Goal: Transaction & Acquisition: Register for event/course

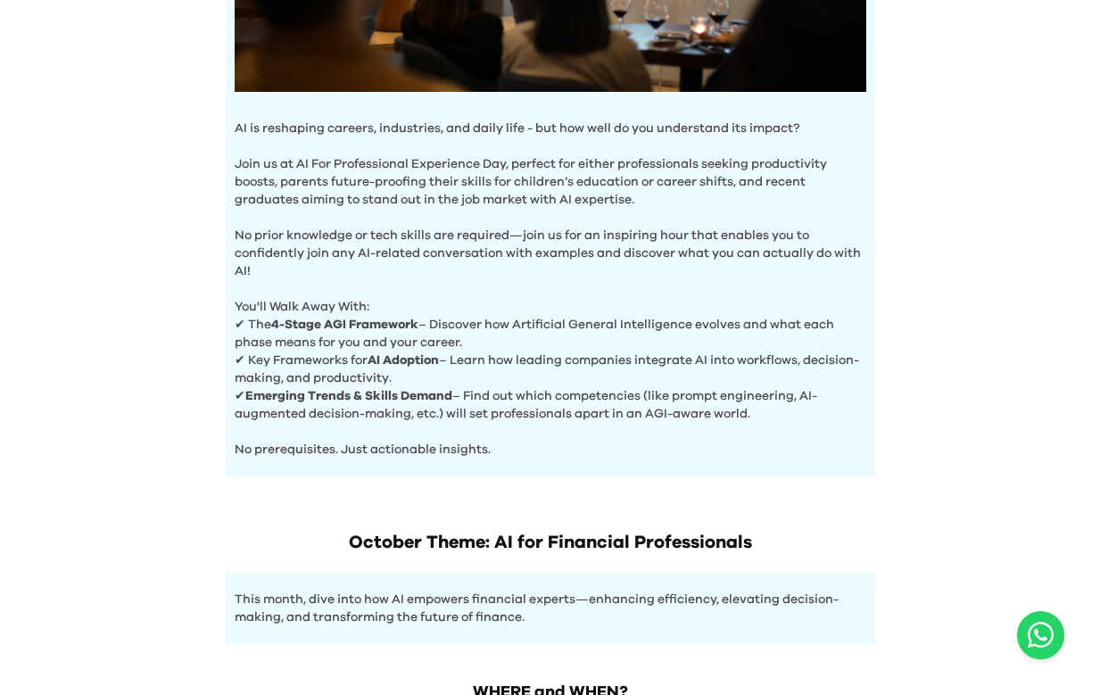
scroll to position [762, 0]
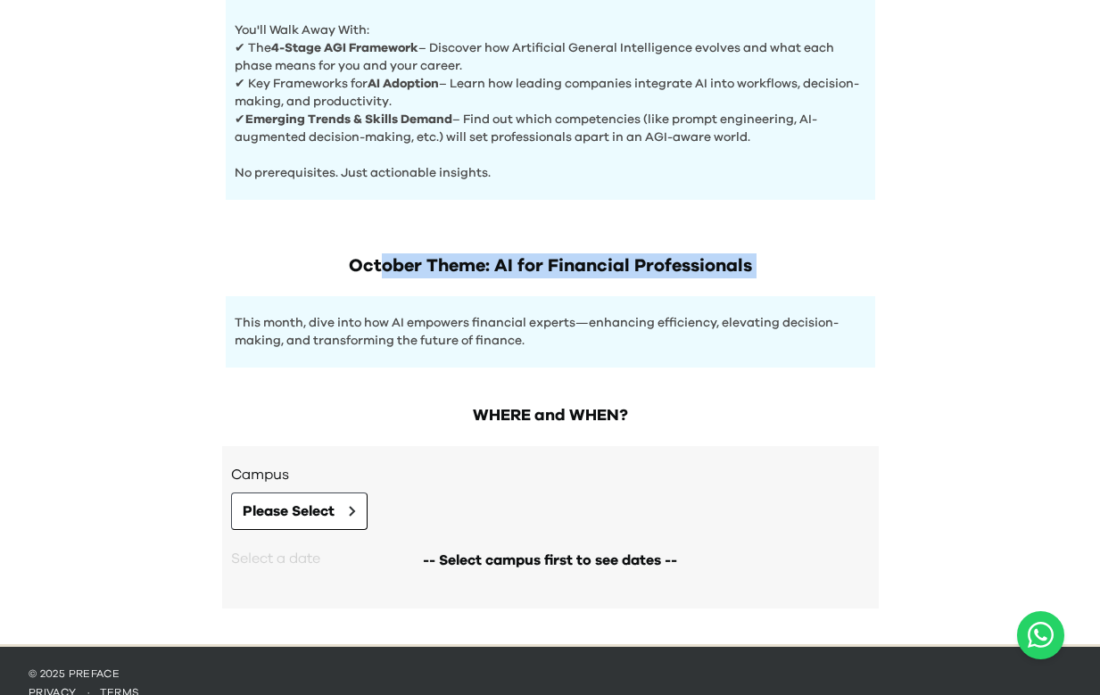
drag, startPoint x: 382, startPoint y: 259, endPoint x: 680, endPoint y: 284, distance: 298.9
click at [679, 284] on div "October Theme: AI for Financial Professionals This month, dive into how AI empo…" at bounding box center [550, 293] width 685 height 150
click at [343, 501] on button "Please Select" at bounding box center [299, 510] width 136 height 37
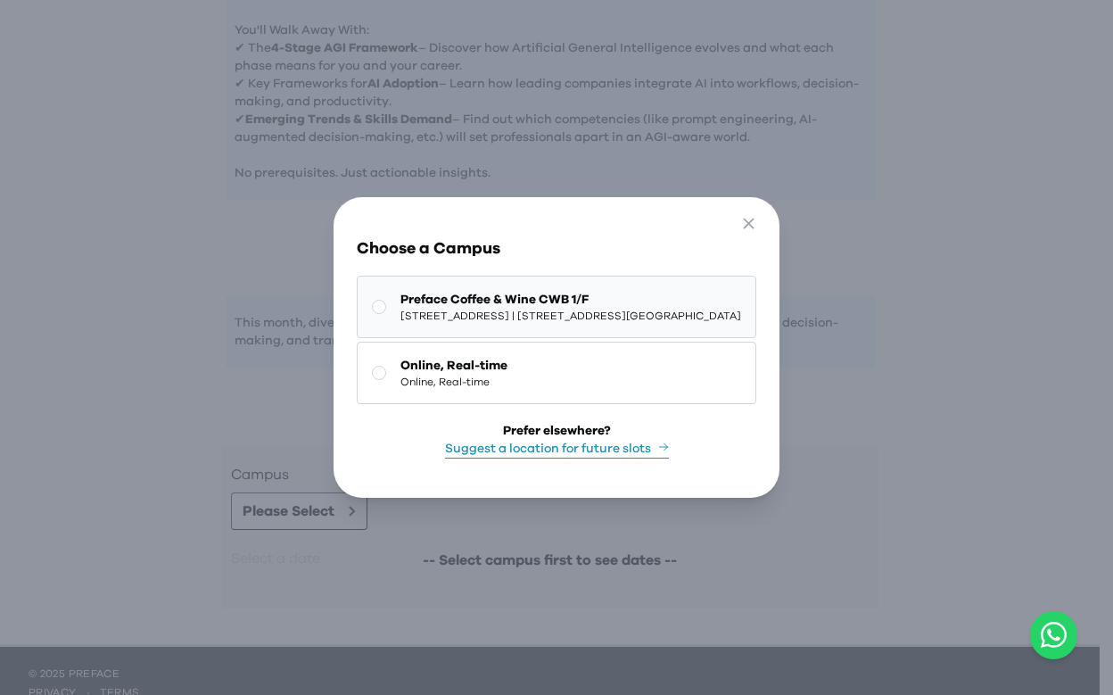
click at [530, 317] on span "[STREET_ADDRESS] | [STREET_ADDRESS][GEOGRAPHIC_DATA]" at bounding box center [570, 316] width 341 height 14
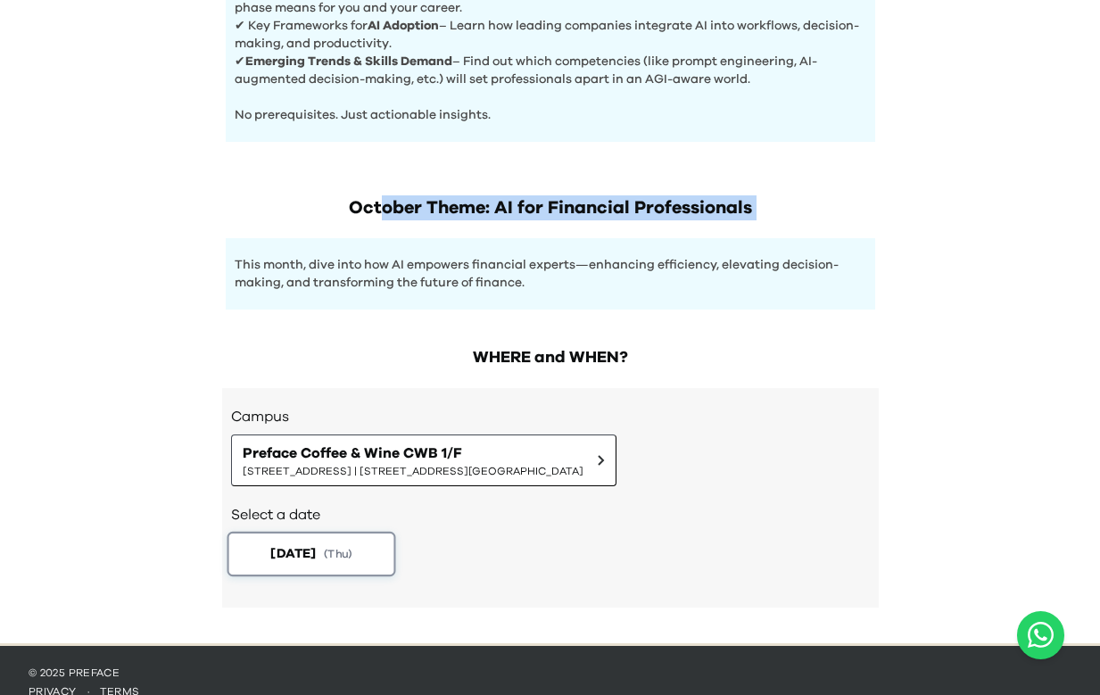
click at [352, 560] on span "( Thu )" at bounding box center [338, 553] width 29 height 15
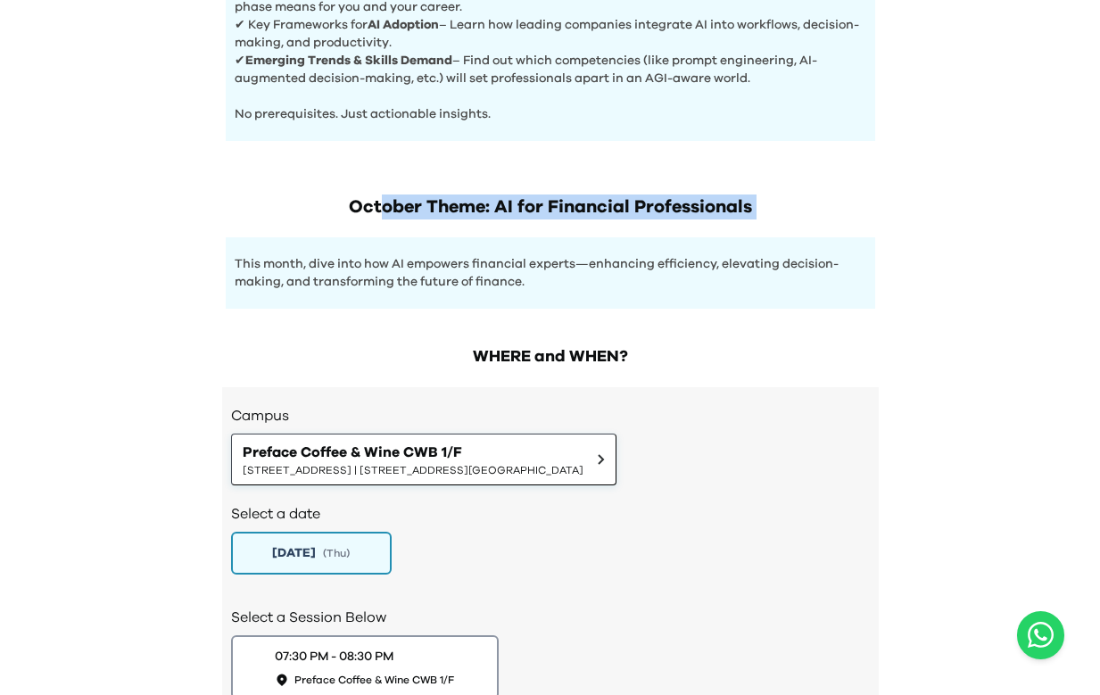
scroll to position [970, 0]
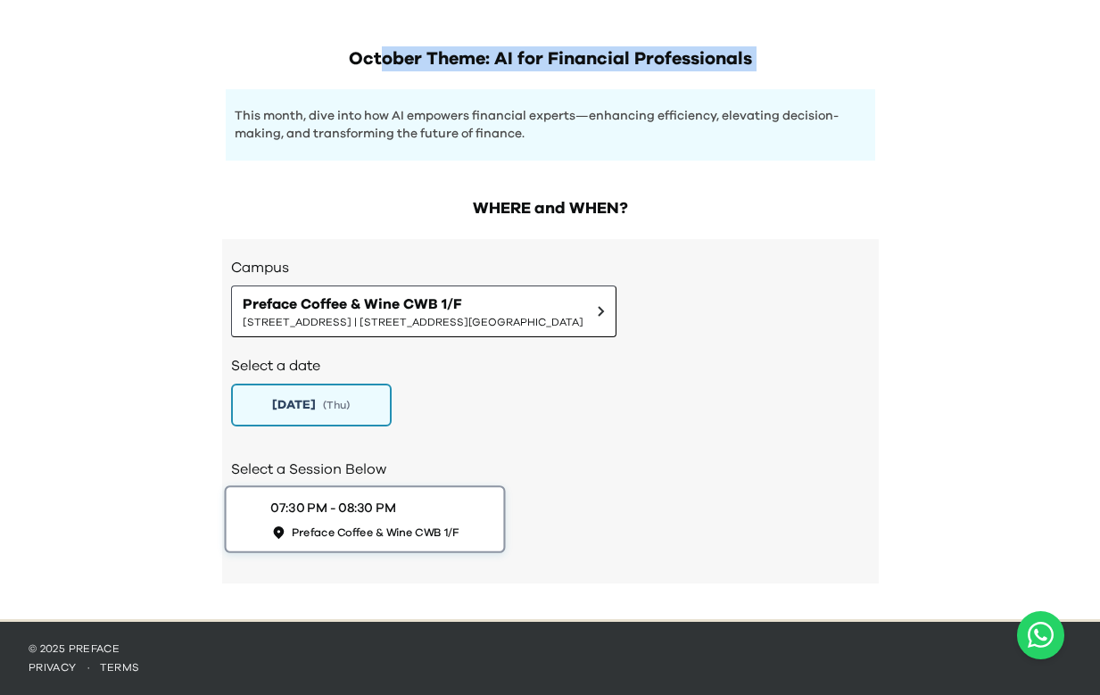
click at [457, 502] on div "07:30 PM - 08:30 PM Preface Coffee & Wine CWB 1/F" at bounding box center [364, 518] width 188 height 41
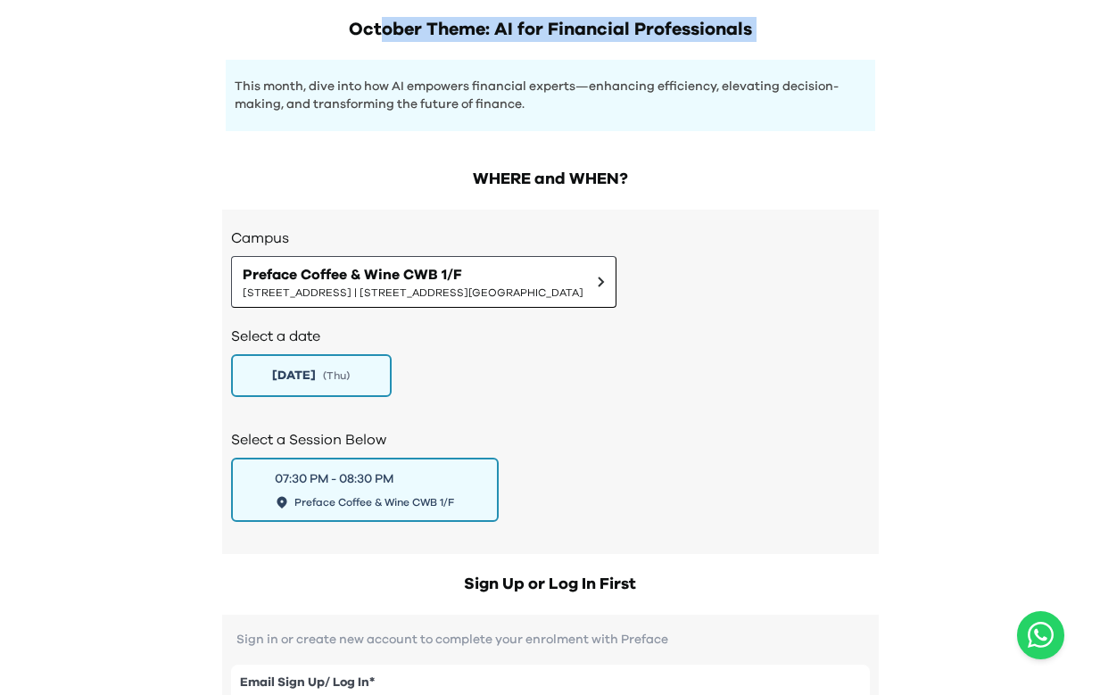
scroll to position [1167, 0]
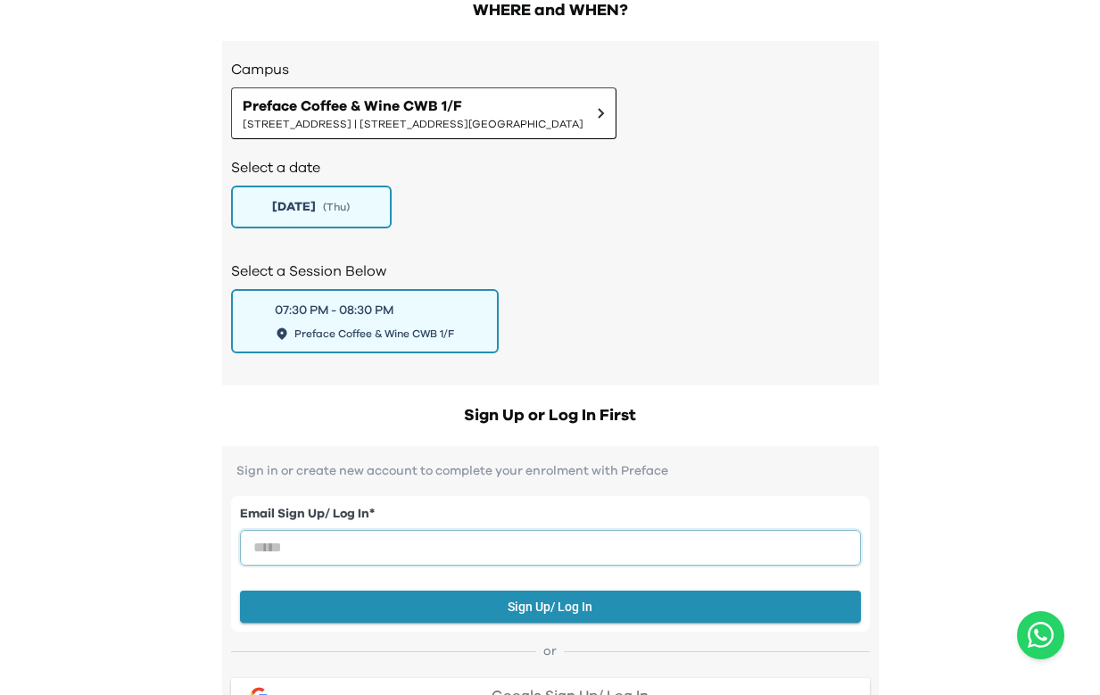
click at [495, 543] on input "email" at bounding box center [550, 548] width 621 height 36
type input "**********"
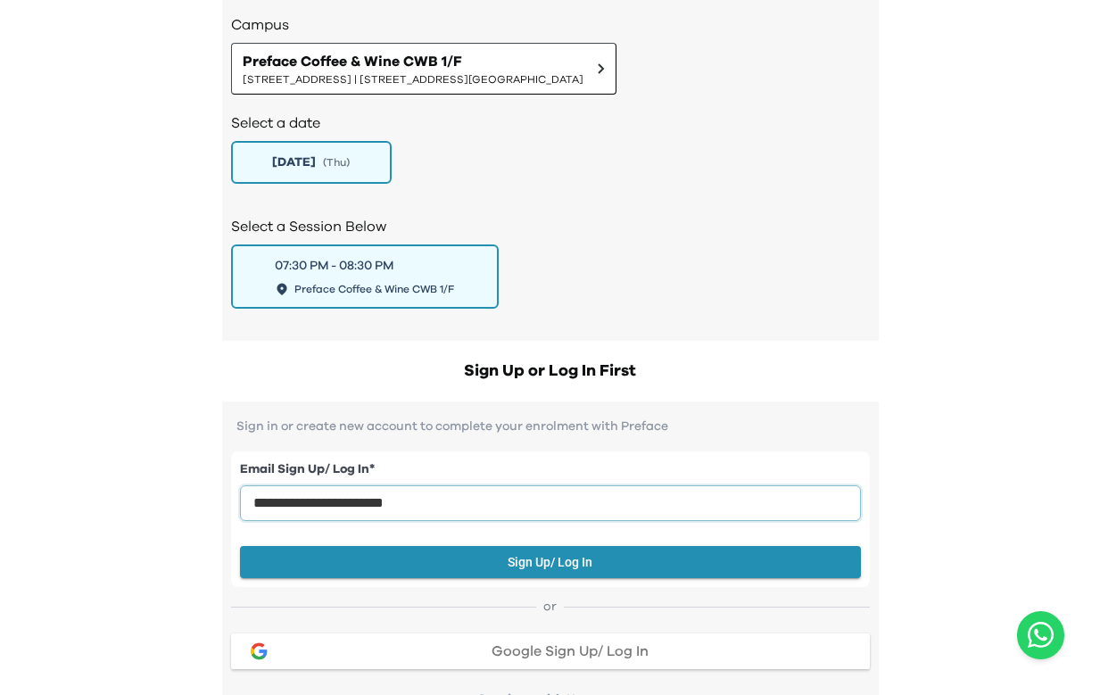
scroll to position [1232, 0]
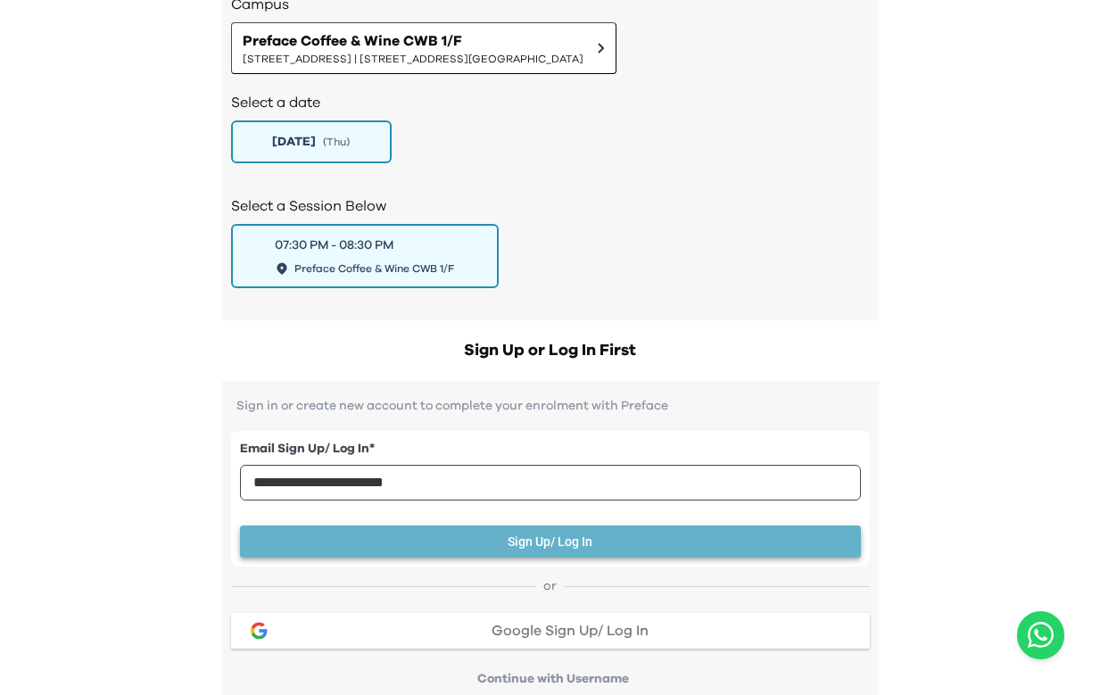
click at [552, 552] on button "Sign Up/ Log In" at bounding box center [550, 541] width 621 height 33
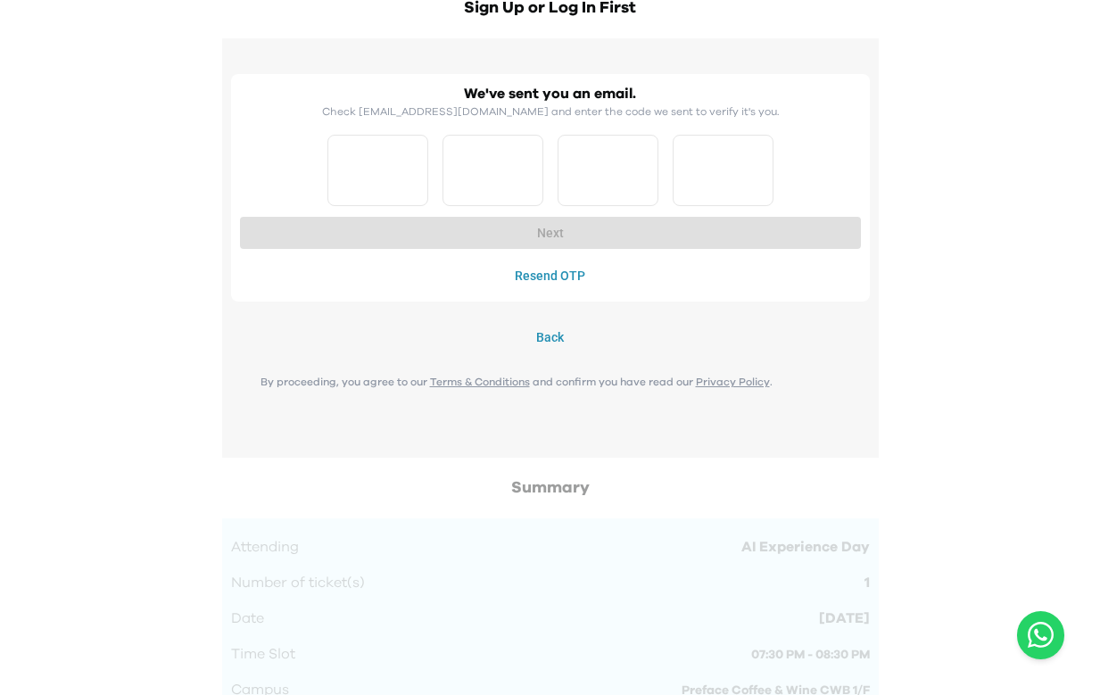
scroll to position [1585, 0]
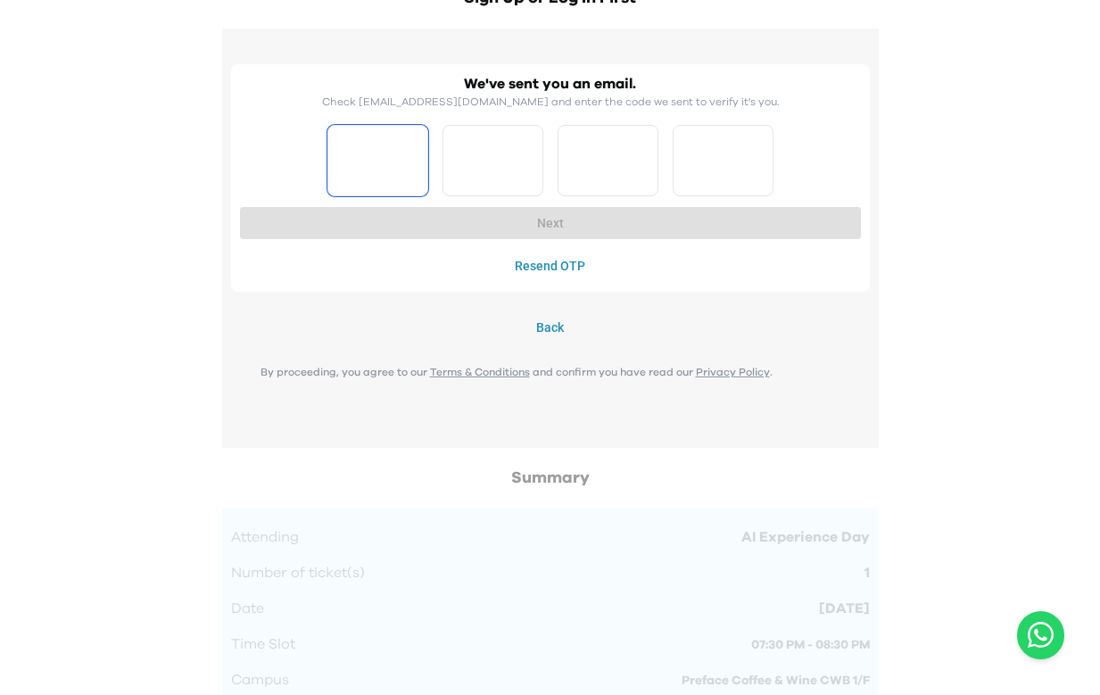
click at [402, 195] on input "Please enter OTP character 1" at bounding box center [377, 160] width 101 height 71
type input "*"
click at [494, 160] on input "*" at bounding box center [492, 160] width 101 height 71
click at [336, 162] on input "*" at bounding box center [377, 160] width 101 height 71
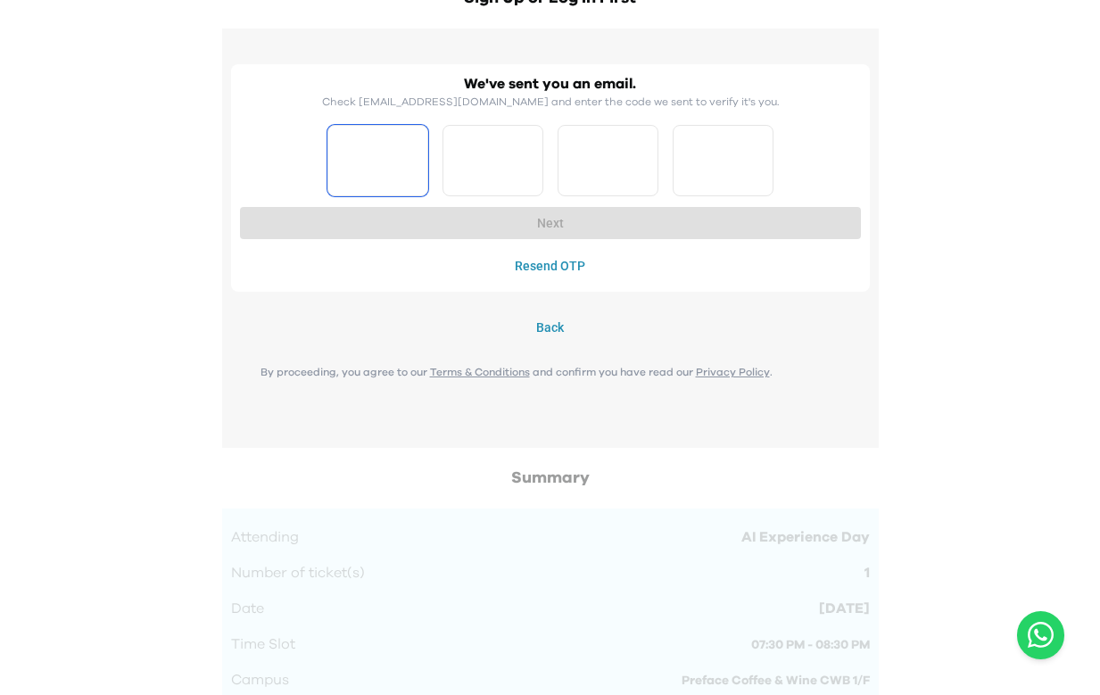
type input "*"
click at [465, 152] on input "*" at bounding box center [492, 160] width 101 height 71
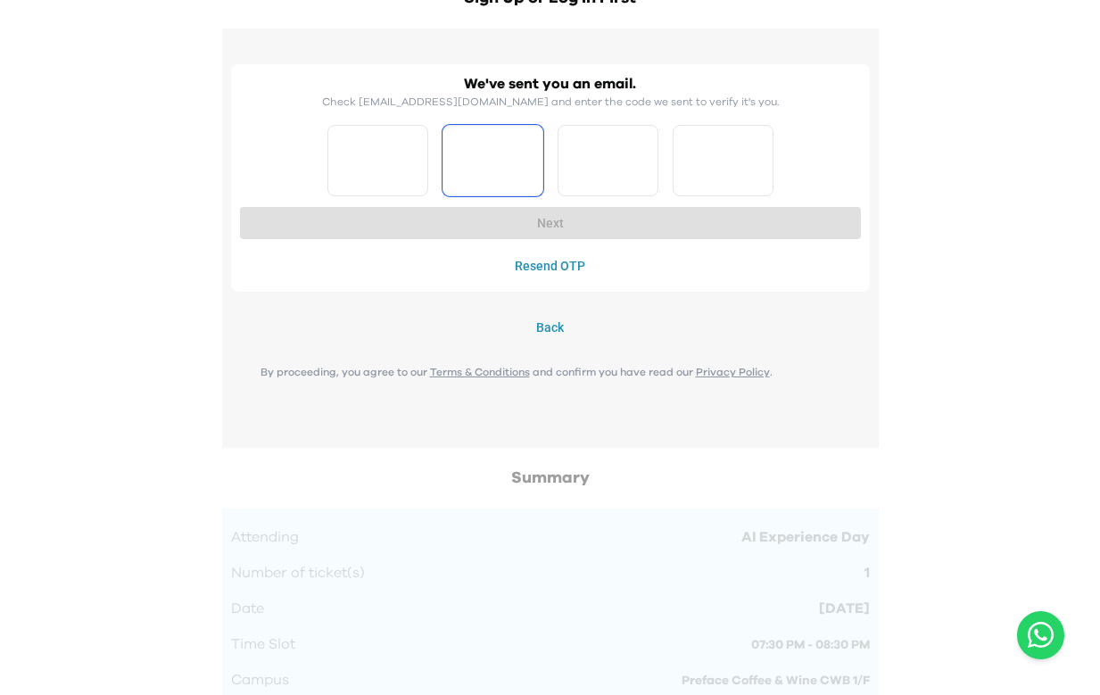
type input "*"
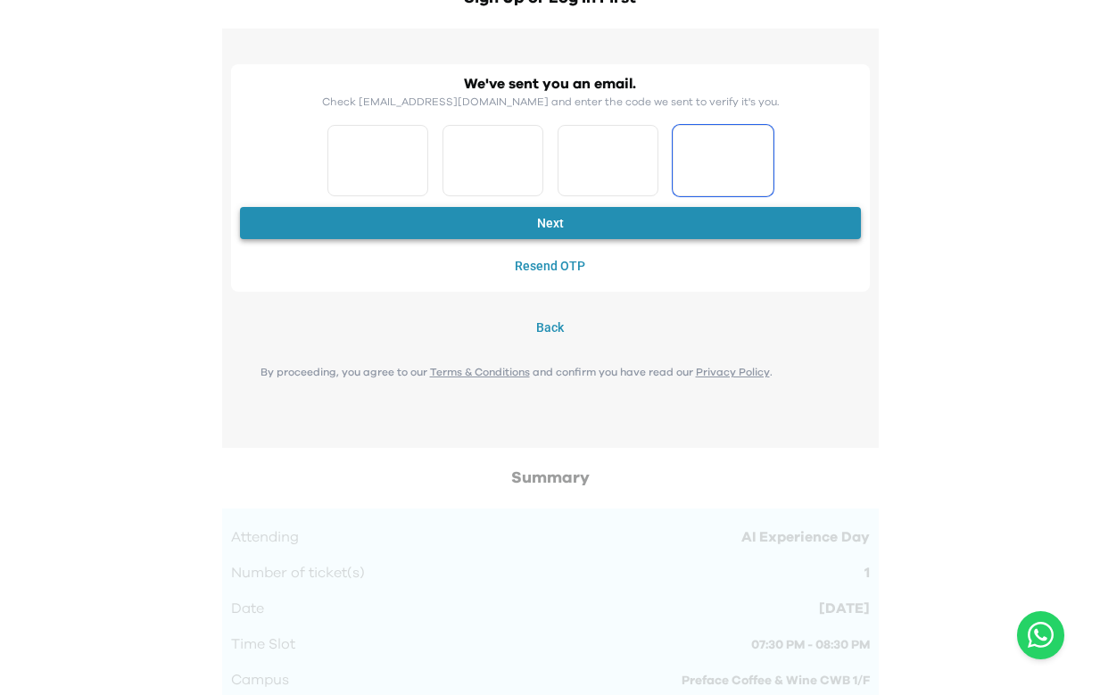
type input "*"
click at [463, 235] on button "Next" at bounding box center [550, 223] width 621 height 33
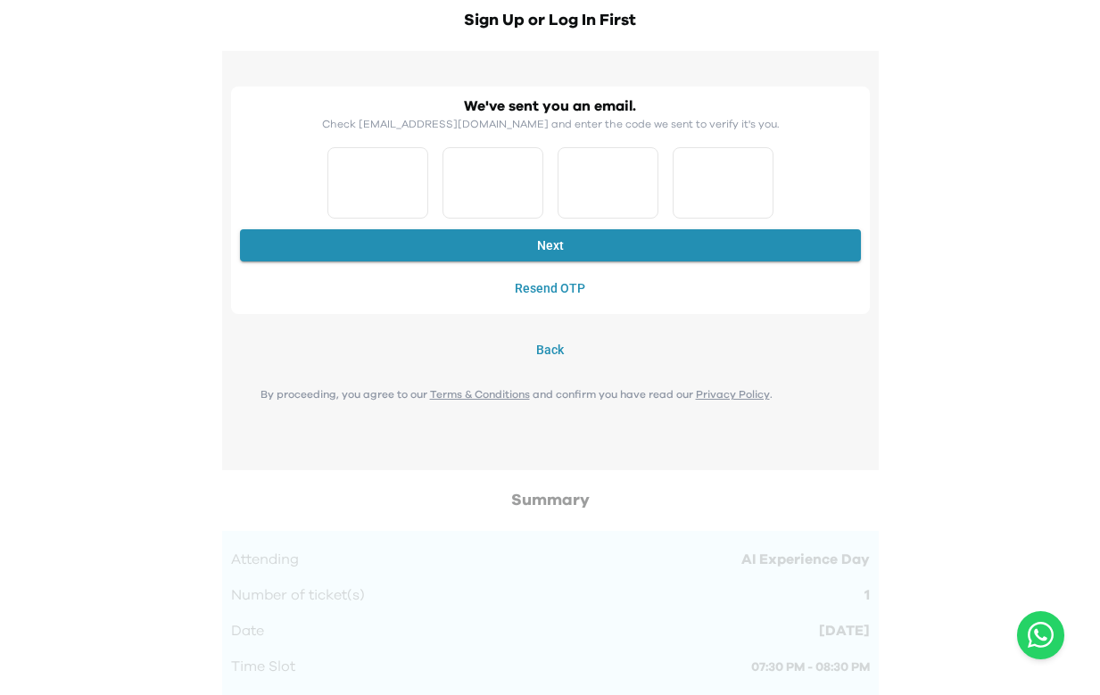
scroll to position [1528, 0]
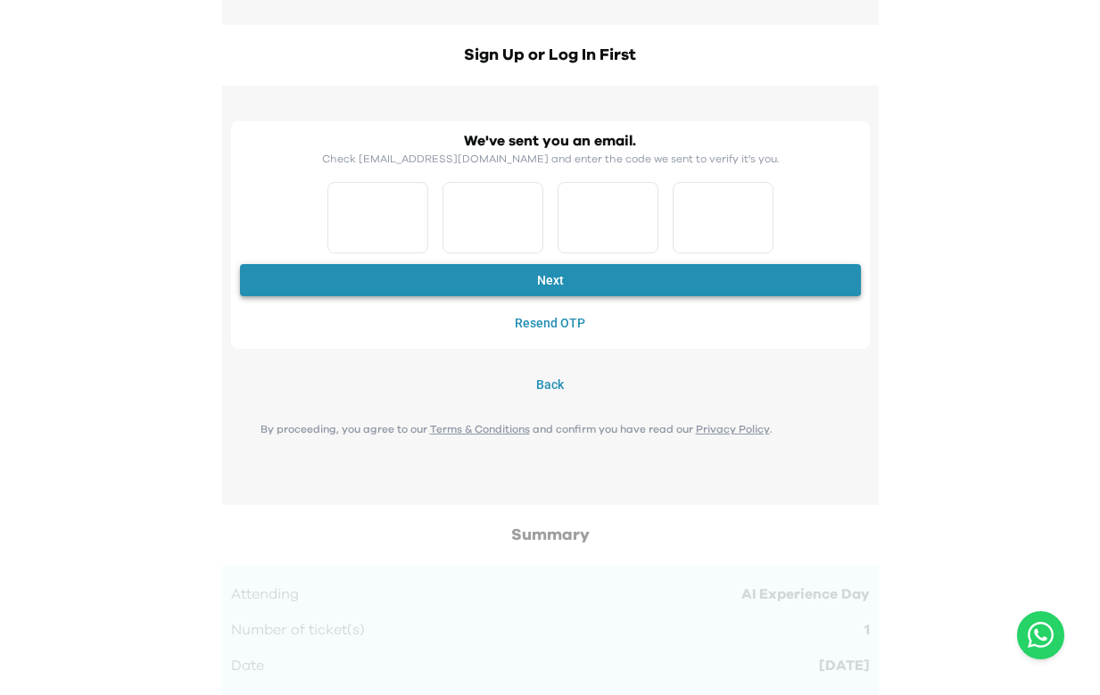
click at [589, 269] on button "Next" at bounding box center [550, 280] width 621 height 33
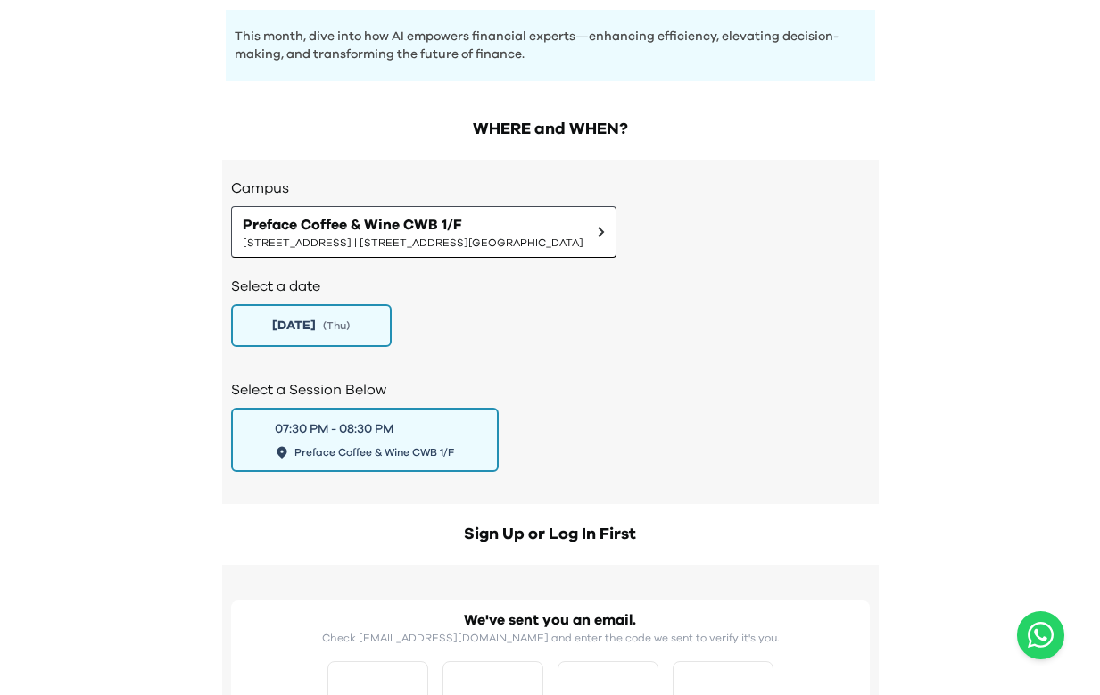
scroll to position [1473, 0]
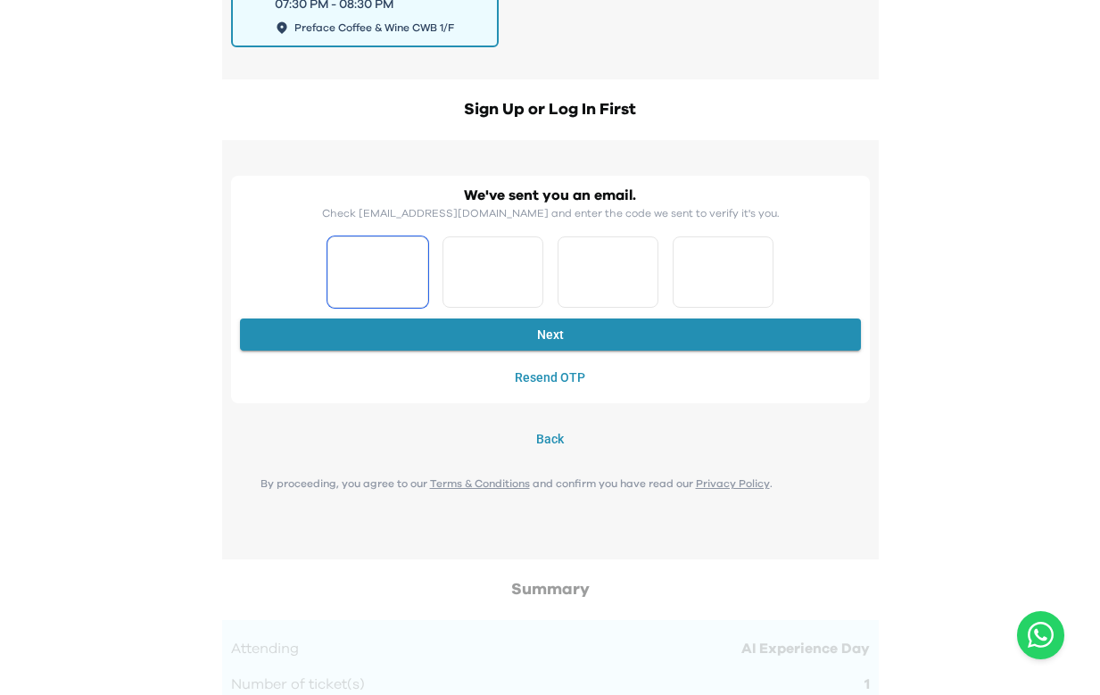
click at [421, 261] on input "*" at bounding box center [377, 271] width 101 height 71
click at [410, 265] on input "*" at bounding box center [377, 271] width 101 height 71
type input "*"
click at [412, 278] on input "*" at bounding box center [377, 271] width 101 height 71
click at [640, 251] on input "*" at bounding box center [607, 271] width 101 height 71
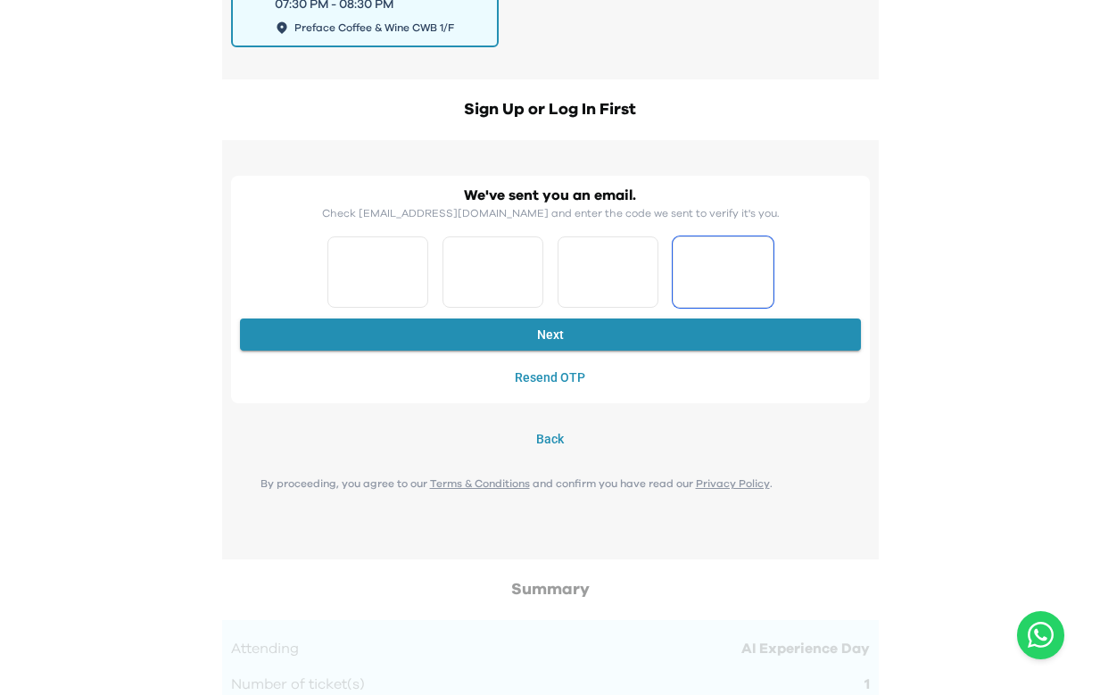
click at [639, 262] on input "*" at bounding box center [607, 271] width 101 height 71
type input "*"
click at [643, 276] on input "*" at bounding box center [607, 271] width 101 height 71
click at [759, 266] on input "*" at bounding box center [722, 271] width 101 height 71
type input "*"
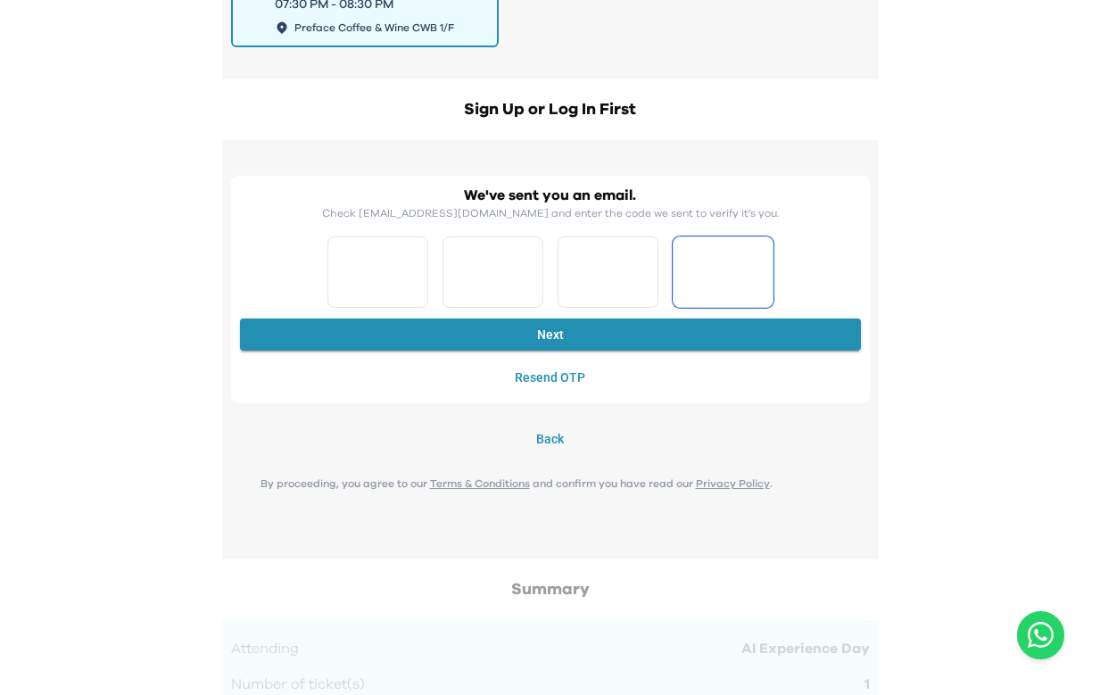
click at [755, 284] on input "*" at bounding box center [722, 271] width 101 height 71
click at [729, 314] on div "We've sent you an email. Check [EMAIL_ADDRESS][DOMAIN_NAME] and enter the code …" at bounding box center [550, 290] width 621 height 210
click at [728, 331] on button "Next" at bounding box center [550, 334] width 621 height 33
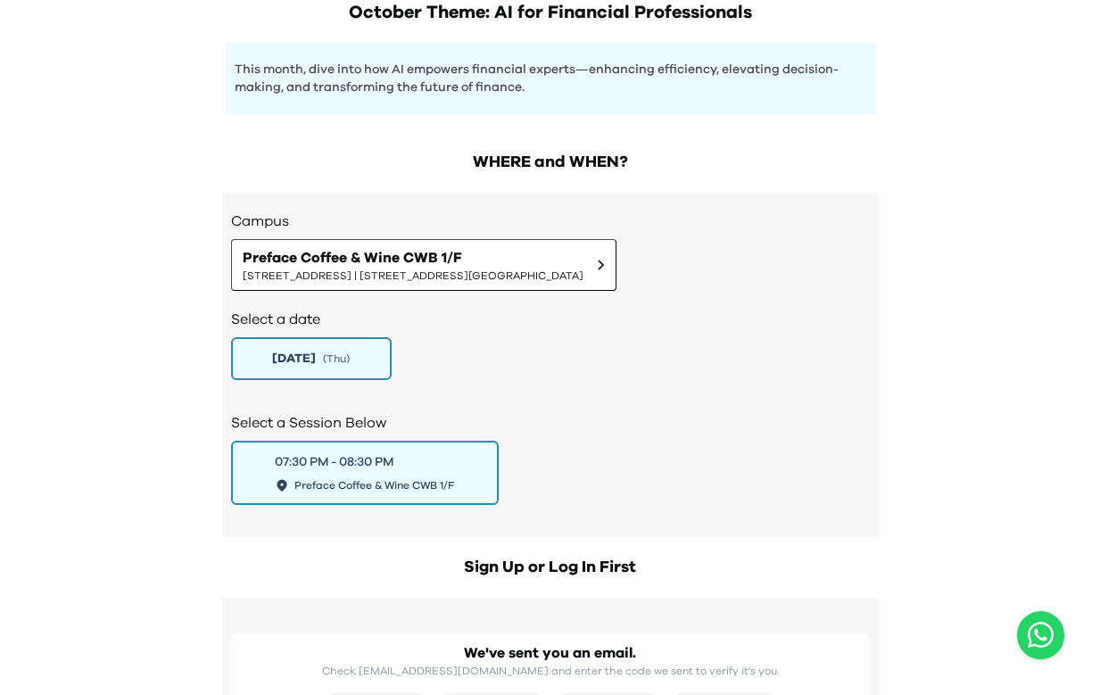
scroll to position [1316, 0]
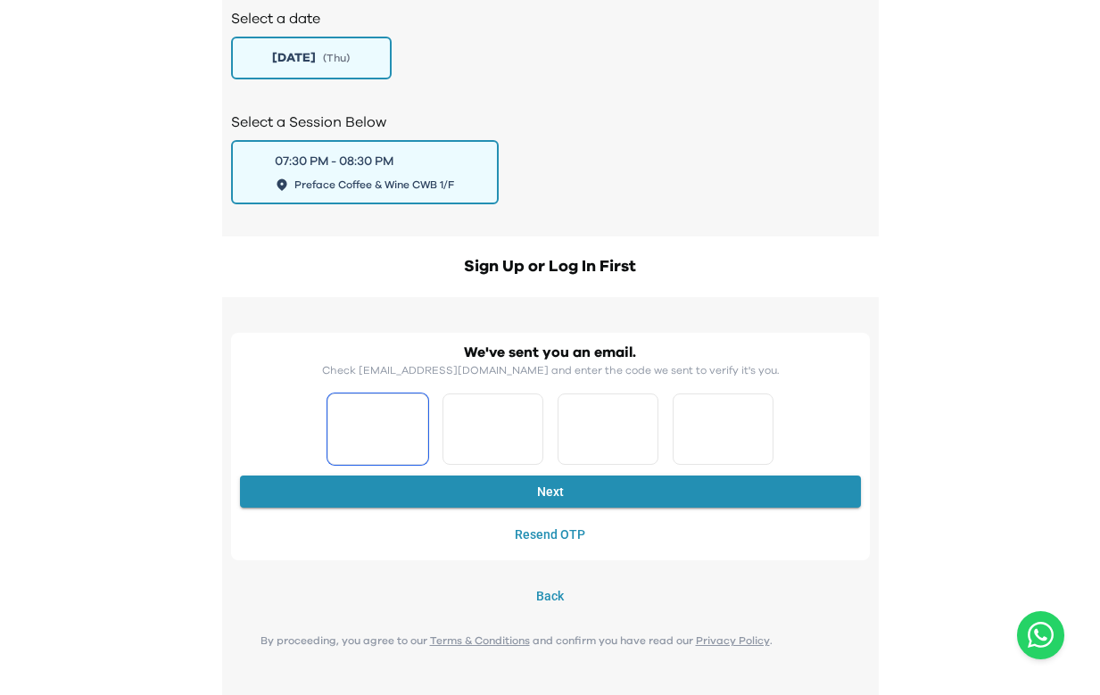
click at [424, 421] on input "*" at bounding box center [377, 428] width 101 height 71
click at [499, 430] on input "*" at bounding box center [492, 428] width 101 height 71
click at [591, 424] on input "*" at bounding box center [607, 428] width 101 height 71
click at [698, 424] on input "*" at bounding box center [722, 428] width 101 height 71
click at [531, 433] on input "*" at bounding box center [492, 428] width 101 height 71
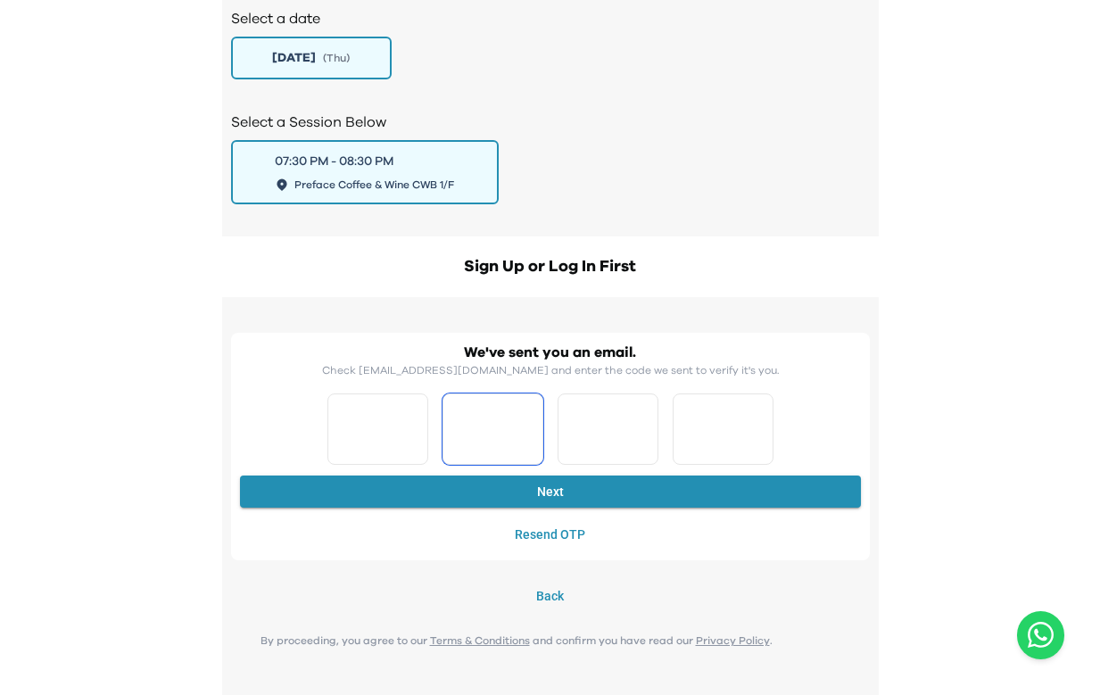
click at [531, 433] on input "*" at bounding box center [492, 428] width 101 height 71
click at [529, 426] on input "*" at bounding box center [492, 428] width 101 height 71
click at [527, 432] on input "*" at bounding box center [492, 428] width 101 height 71
type input "*"
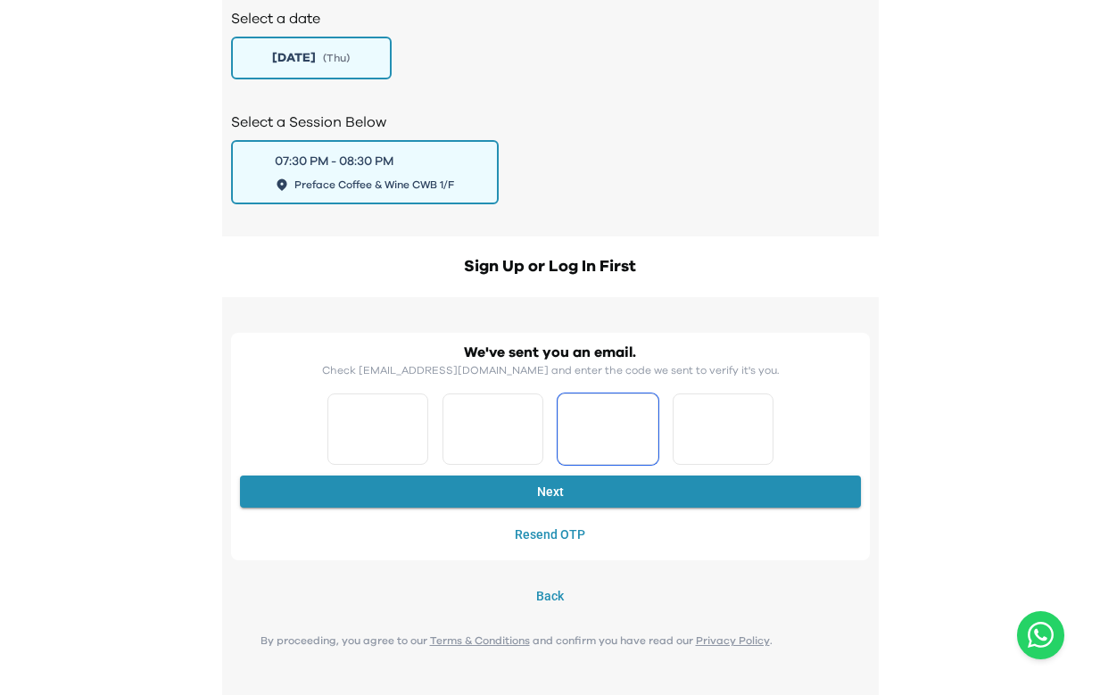
click at [527, 432] on input "*" at bounding box center [492, 428] width 101 height 71
drag, startPoint x: 417, startPoint y: 434, endPoint x: 408, endPoint y: 437, distance: 10.2
click at [408, 437] on input "*" at bounding box center [377, 428] width 101 height 71
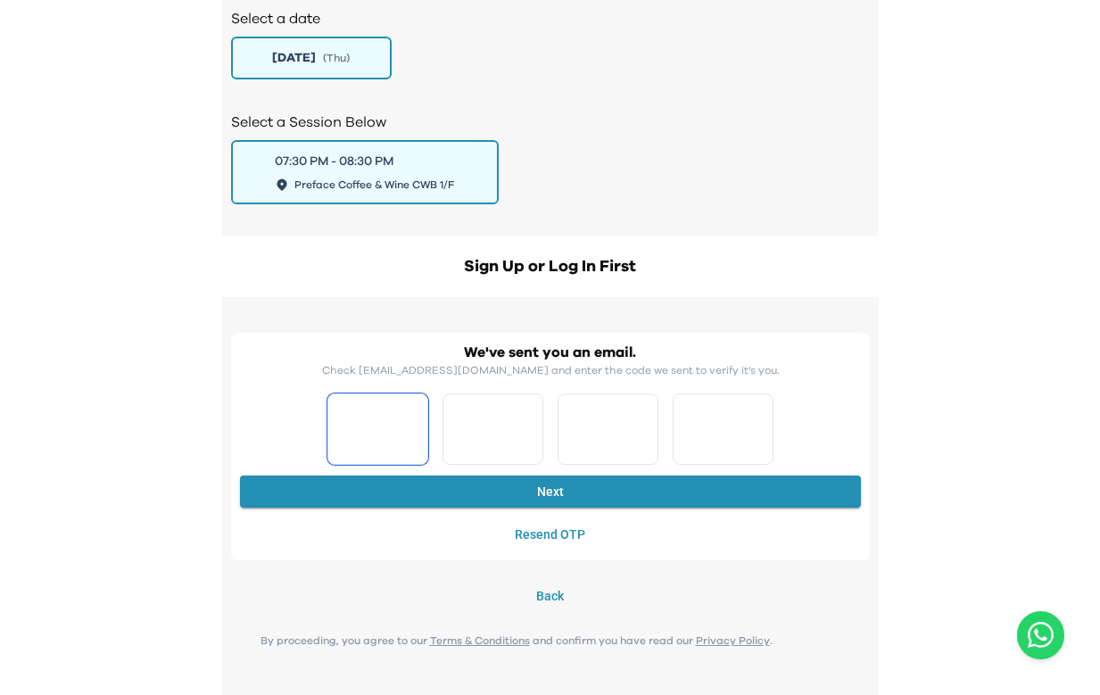
click at [409, 438] on input "*" at bounding box center [377, 428] width 101 height 71
click at [416, 419] on input "*" at bounding box center [377, 428] width 101 height 71
type input "*"
click at [416, 419] on input "*" at bounding box center [377, 428] width 101 height 71
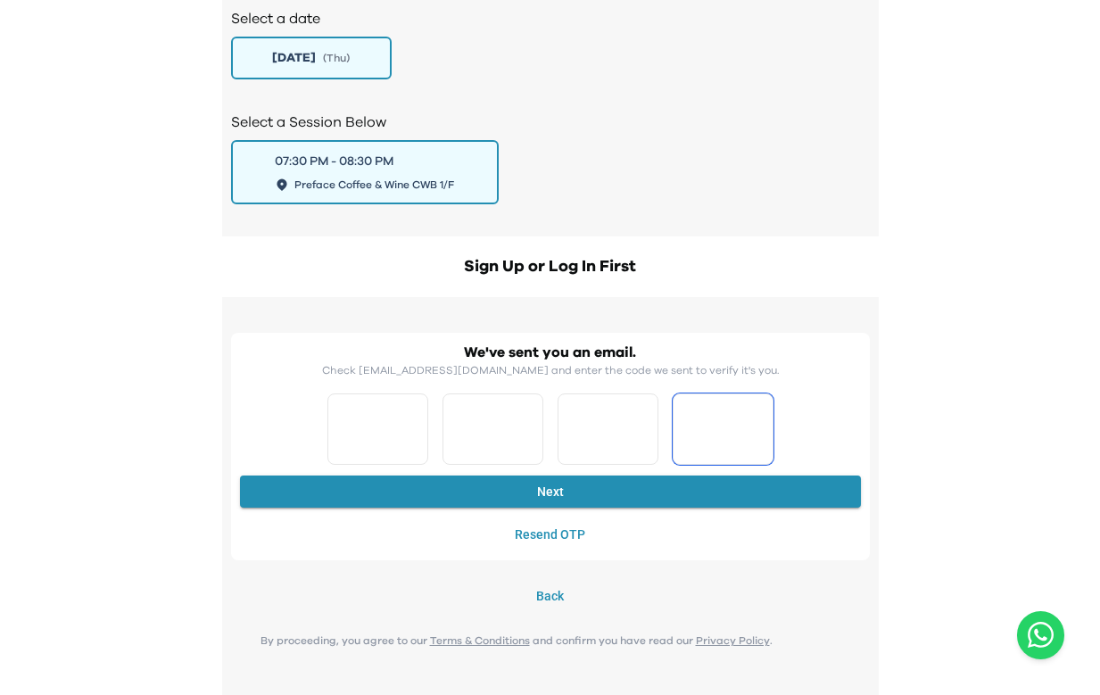
click at [646, 421] on input "*" at bounding box center [607, 428] width 101 height 71
drag, startPoint x: 646, startPoint y: 424, endPoint x: 646, endPoint y: 437, distance: 13.4
click at [646, 426] on input "*" at bounding box center [607, 428] width 101 height 71
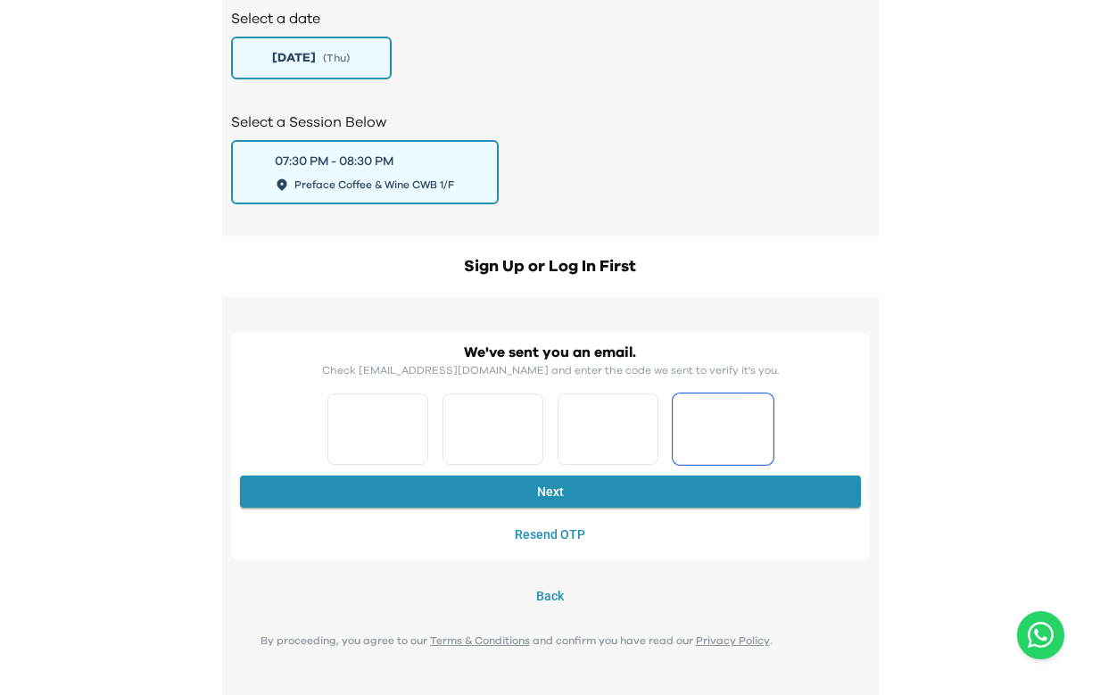
click at [646, 439] on input "*" at bounding box center [607, 428] width 101 height 71
type input "*"
click at [646, 426] on input "*" at bounding box center [607, 428] width 101 height 71
click at [752, 440] on input "*" at bounding box center [722, 428] width 101 height 71
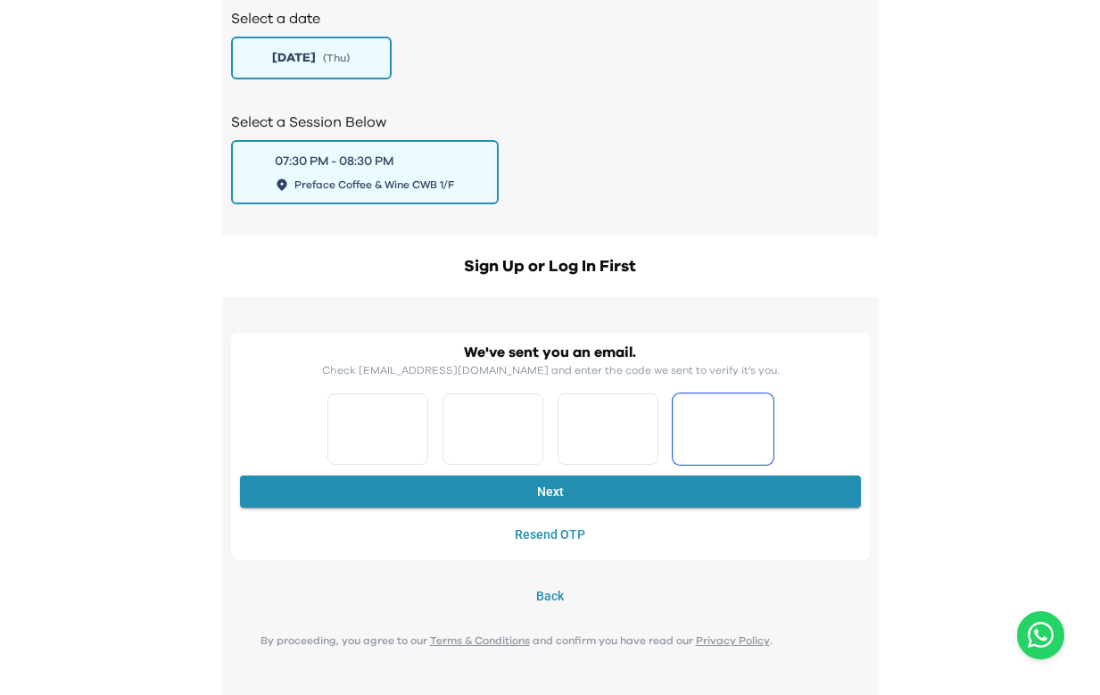
click at [754, 462] on input "*" at bounding box center [722, 428] width 101 height 71
click at [754, 441] on input "*" at bounding box center [722, 428] width 101 height 71
click at [756, 424] on input "*" at bounding box center [722, 428] width 101 height 71
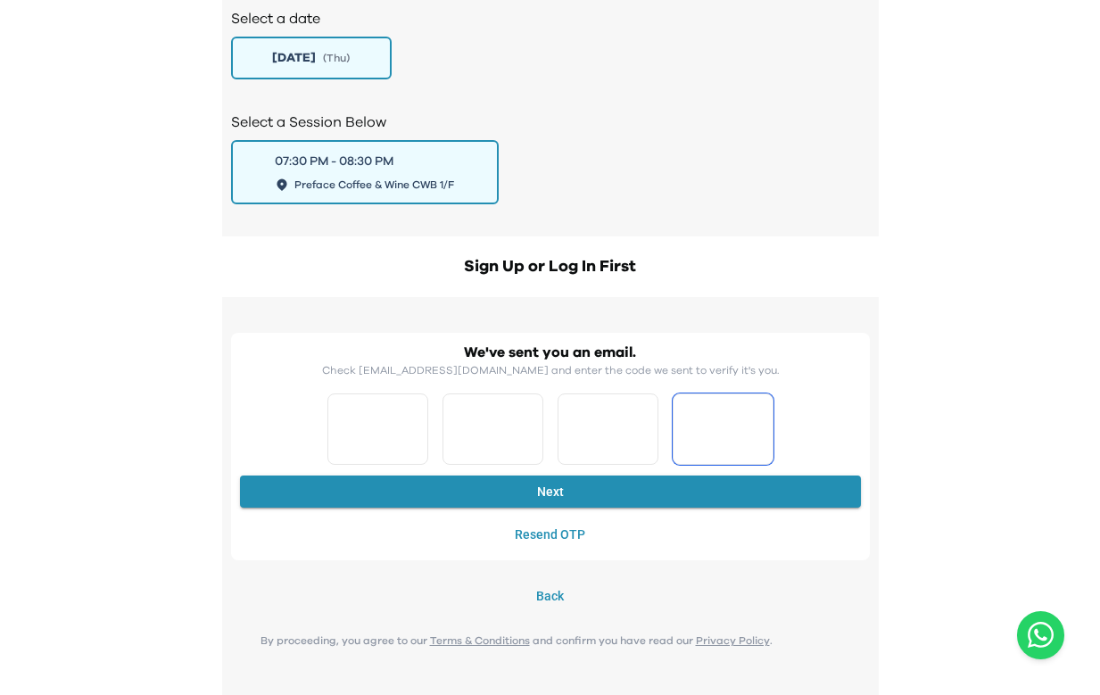
type input "*"
click at [757, 424] on input "*" at bounding box center [722, 428] width 101 height 71
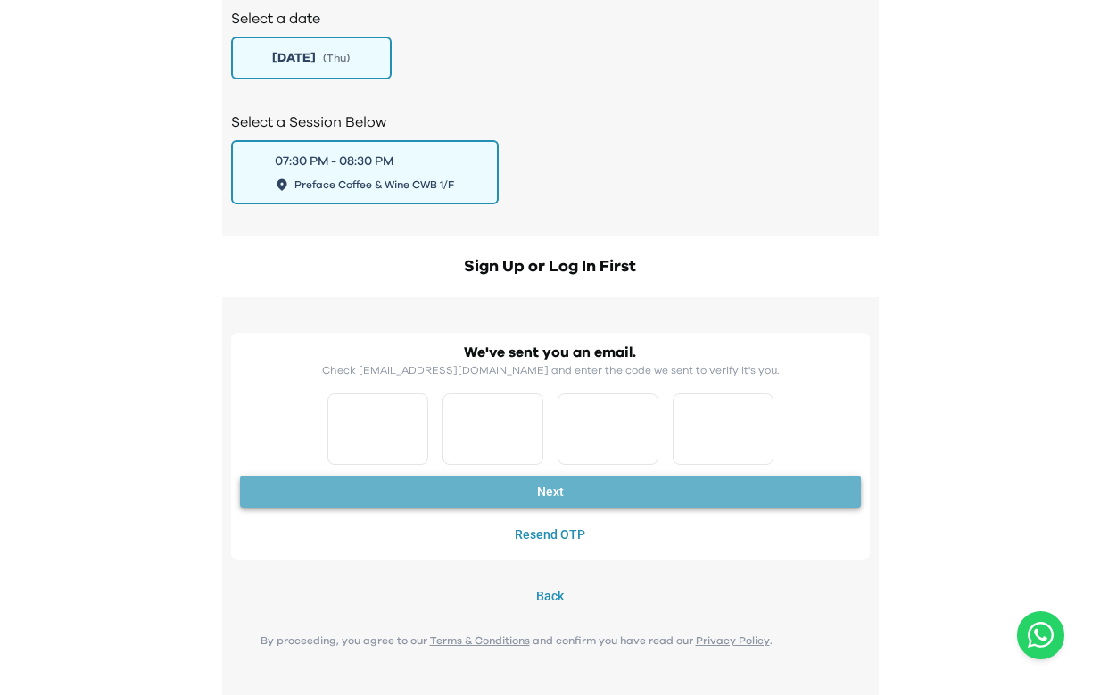
click at [713, 482] on button "Next" at bounding box center [550, 491] width 621 height 33
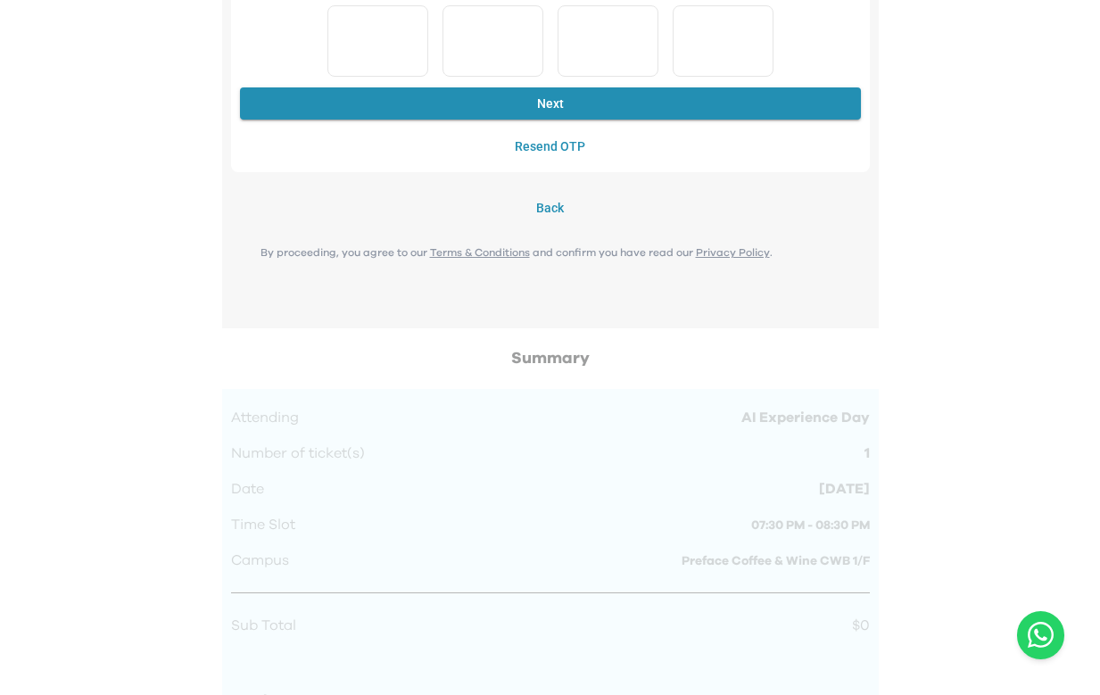
scroll to position [1841, 0]
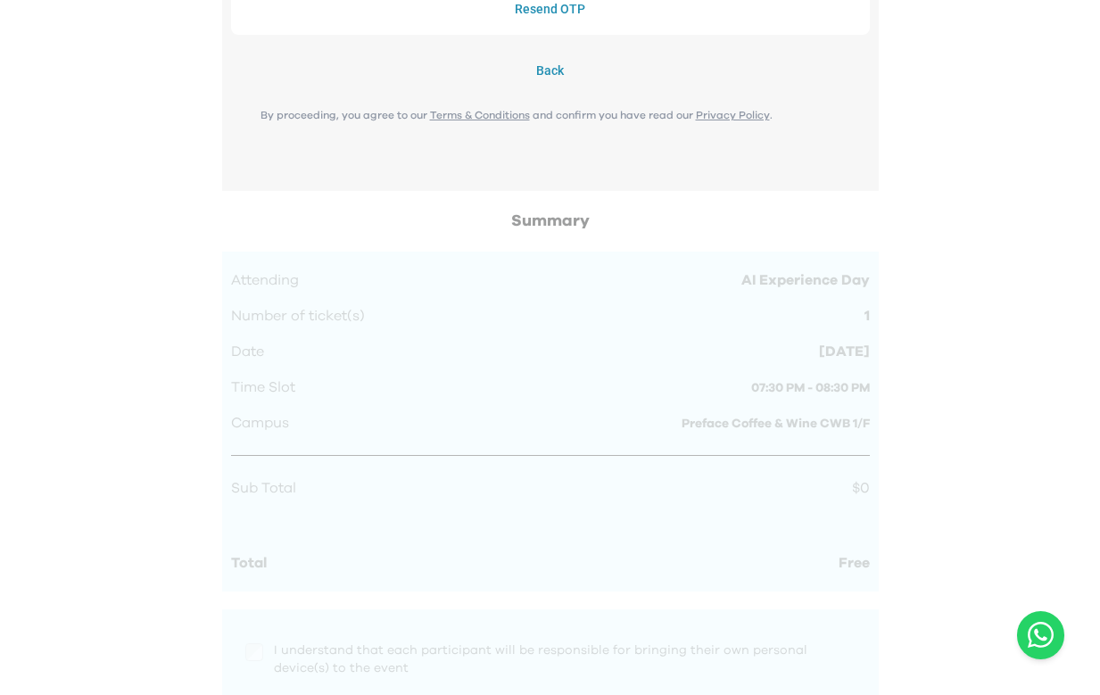
click at [550, 21] on button "Resend OTP" at bounding box center [550, 9] width 621 height 33
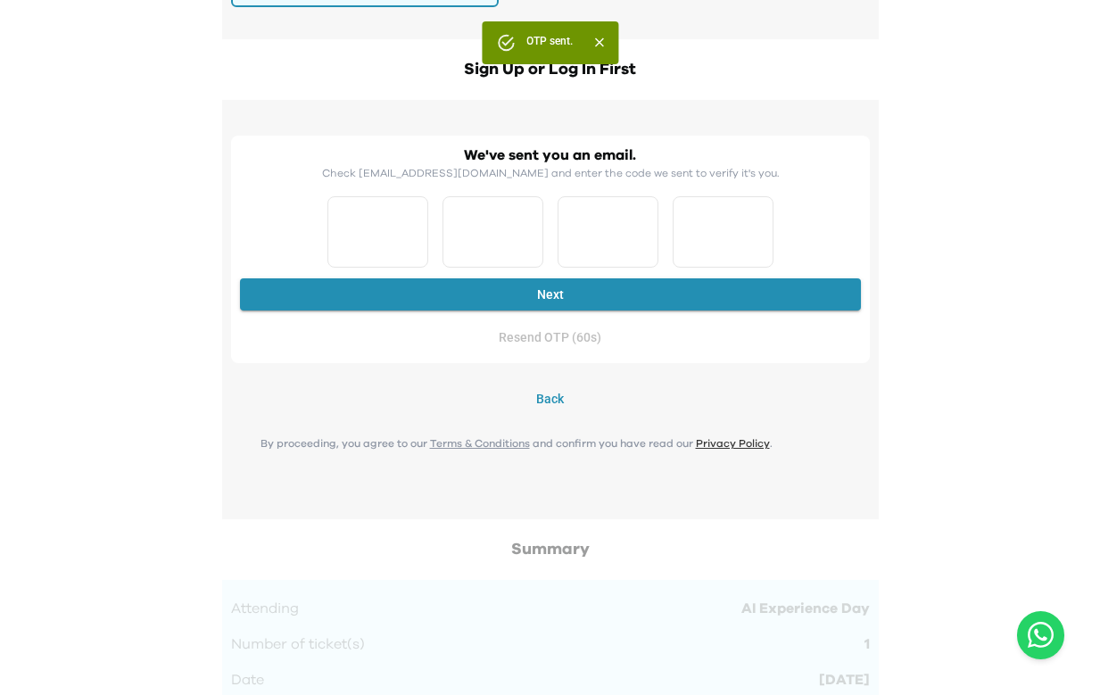
scroll to position [1444, 0]
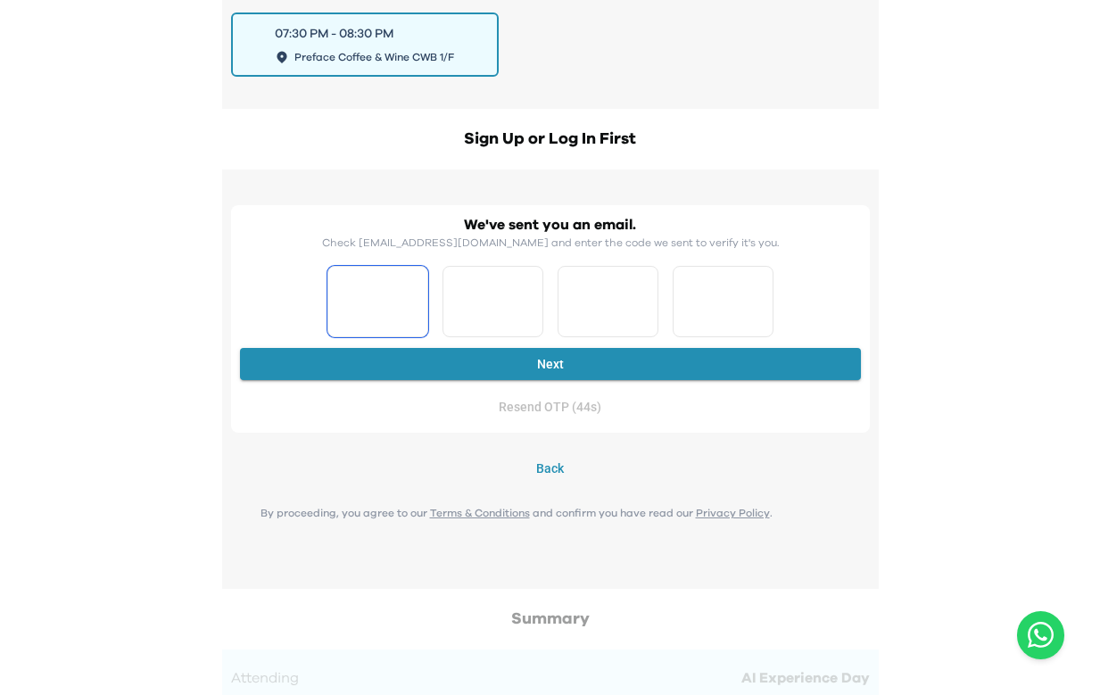
type input "*"
click at [411, 286] on input "*" at bounding box center [377, 301] width 101 height 71
click at [526, 292] on input "*" at bounding box center [492, 301] width 101 height 71
type input "*"
click at [526, 292] on input "*" at bounding box center [492, 301] width 101 height 71
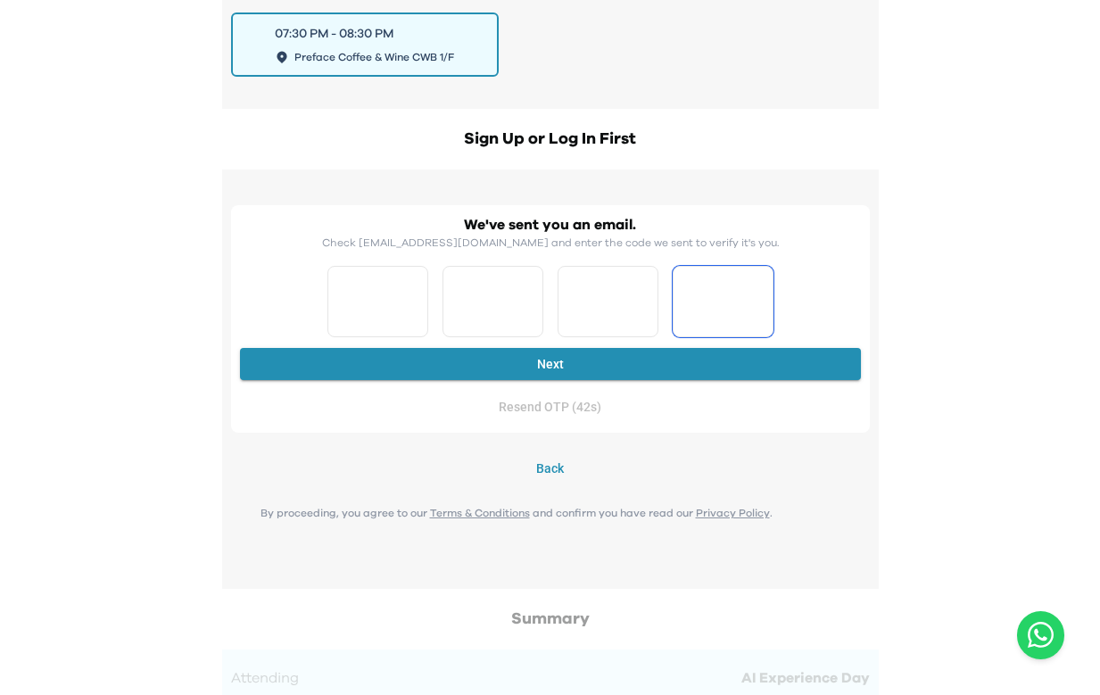
click at [639, 309] on input "*" at bounding box center [607, 301] width 101 height 71
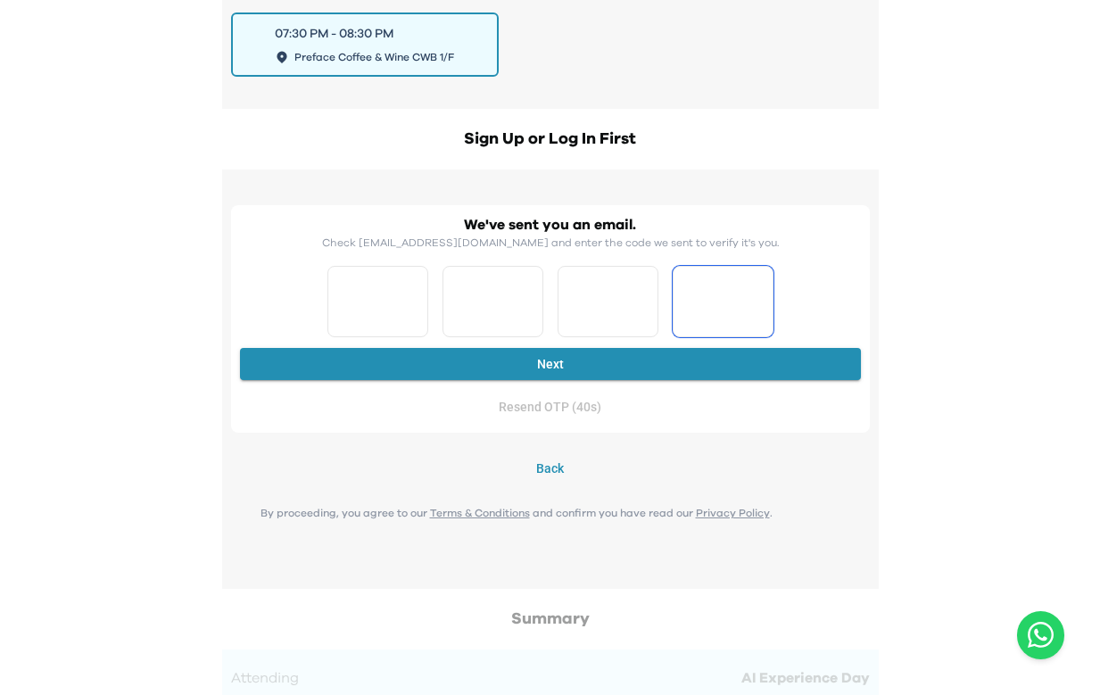
click at [639, 309] on input "*" at bounding box center [607, 301] width 101 height 71
type input "*"
click at [639, 309] on input "*" at bounding box center [607, 301] width 101 height 71
click at [754, 317] on input "*" at bounding box center [722, 301] width 101 height 71
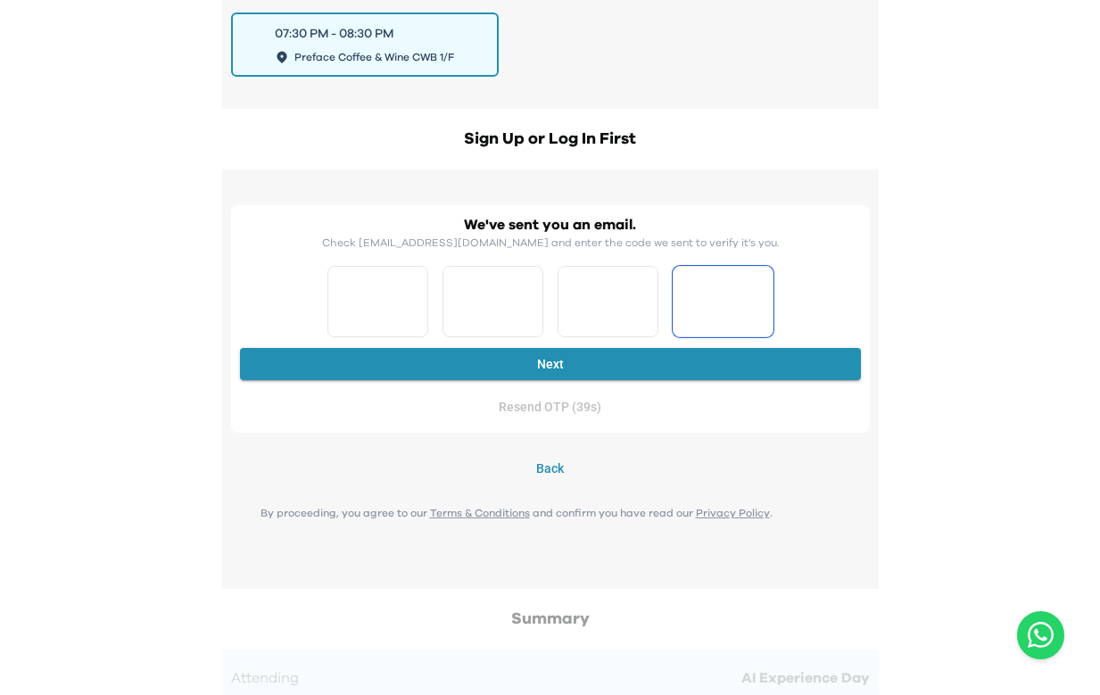
click at [754, 317] on input "*" at bounding box center [722, 301] width 101 height 71
type input "*"
click at [754, 317] on input "*" at bounding box center [722, 301] width 101 height 71
click at [702, 363] on button "Next" at bounding box center [550, 364] width 621 height 33
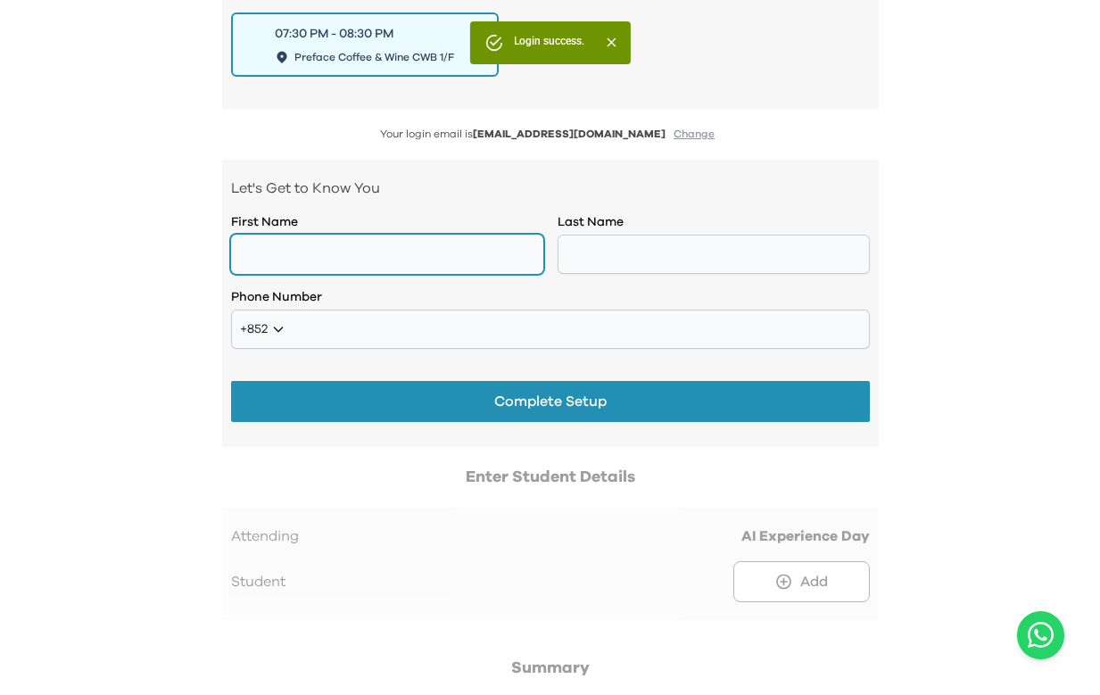
click at [438, 269] on input "text" at bounding box center [387, 254] width 312 height 39
click at [388, 236] on input "text" at bounding box center [387, 254] width 312 height 39
click at [389, 243] on input "text" at bounding box center [387, 254] width 312 height 39
click at [393, 267] on input "text" at bounding box center [387, 254] width 312 height 39
type input "*"
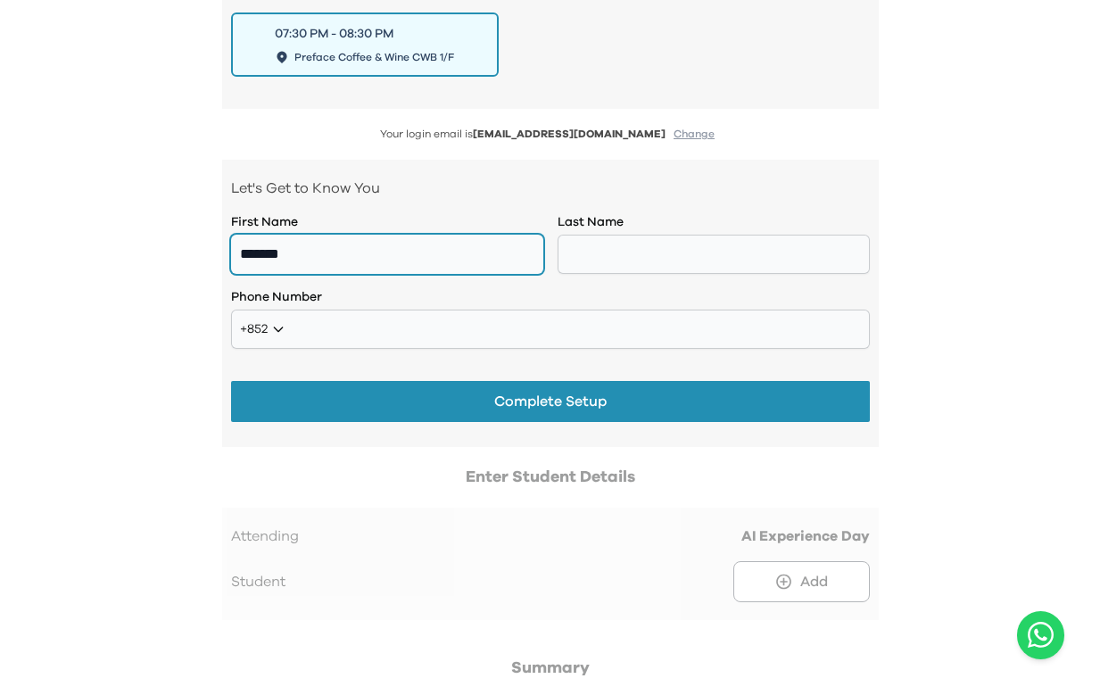
type input "*******"
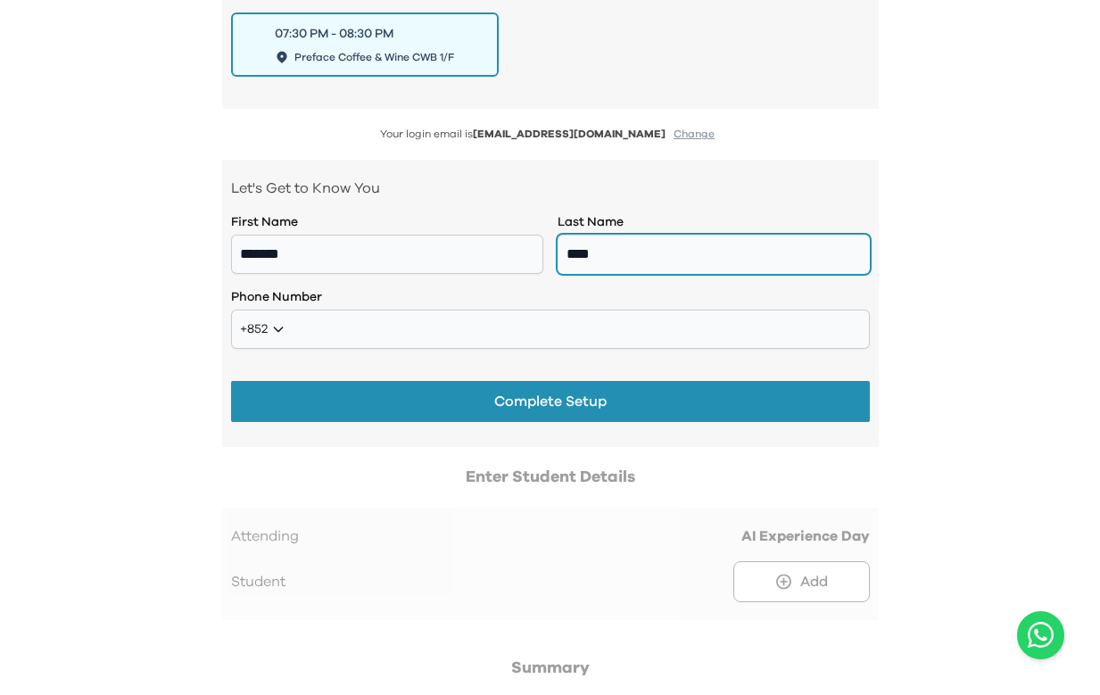
type input "****"
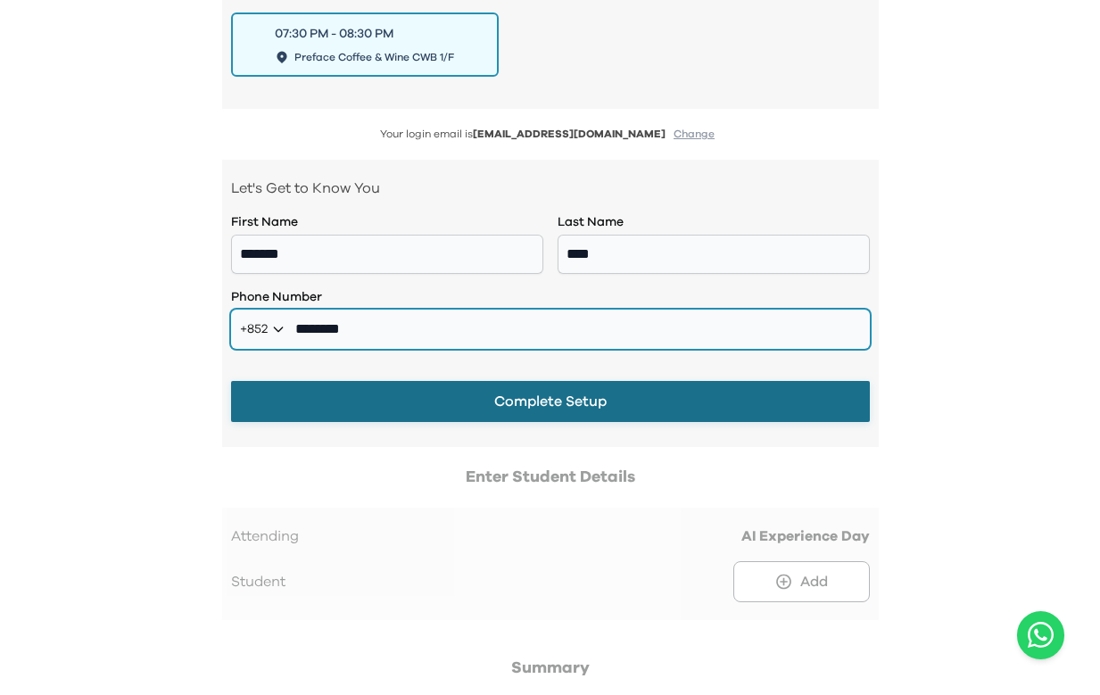
type input "********"
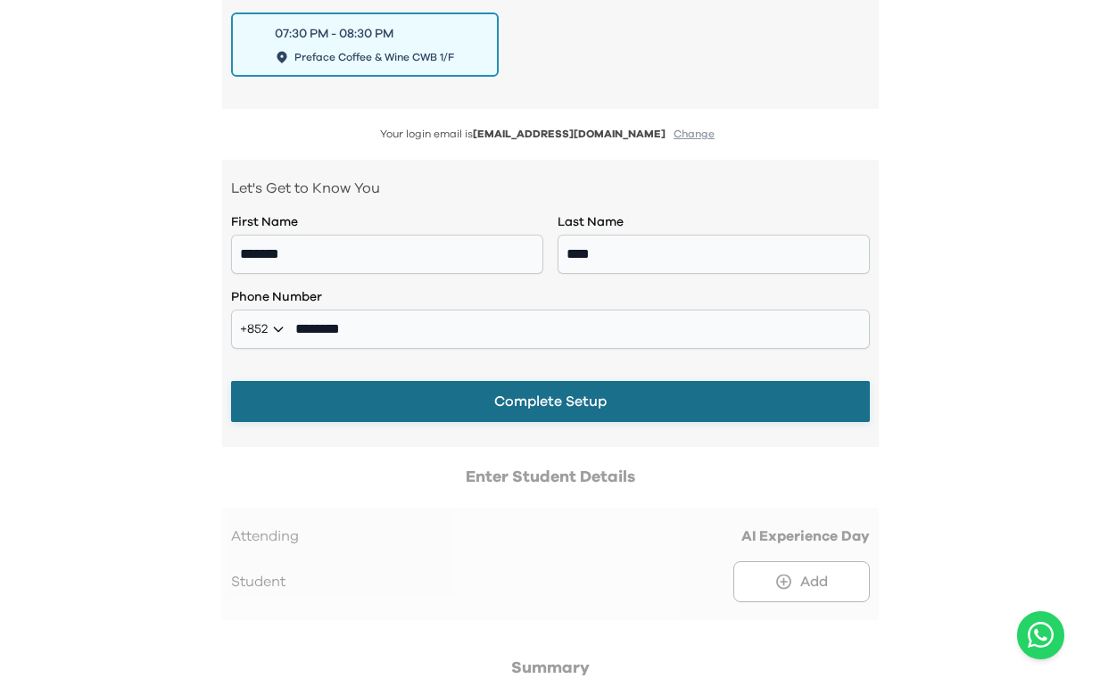
click at [630, 395] on button "Complete Setup" at bounding box center [550, 401] width 638 height 41
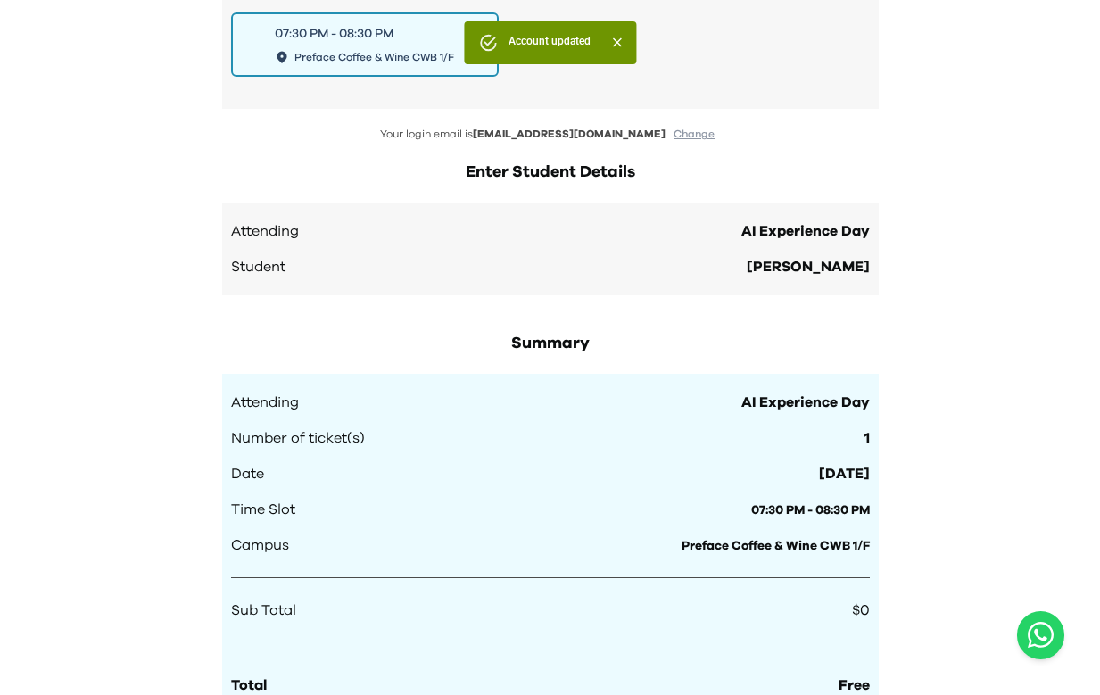
scroll to position [1783, 0]
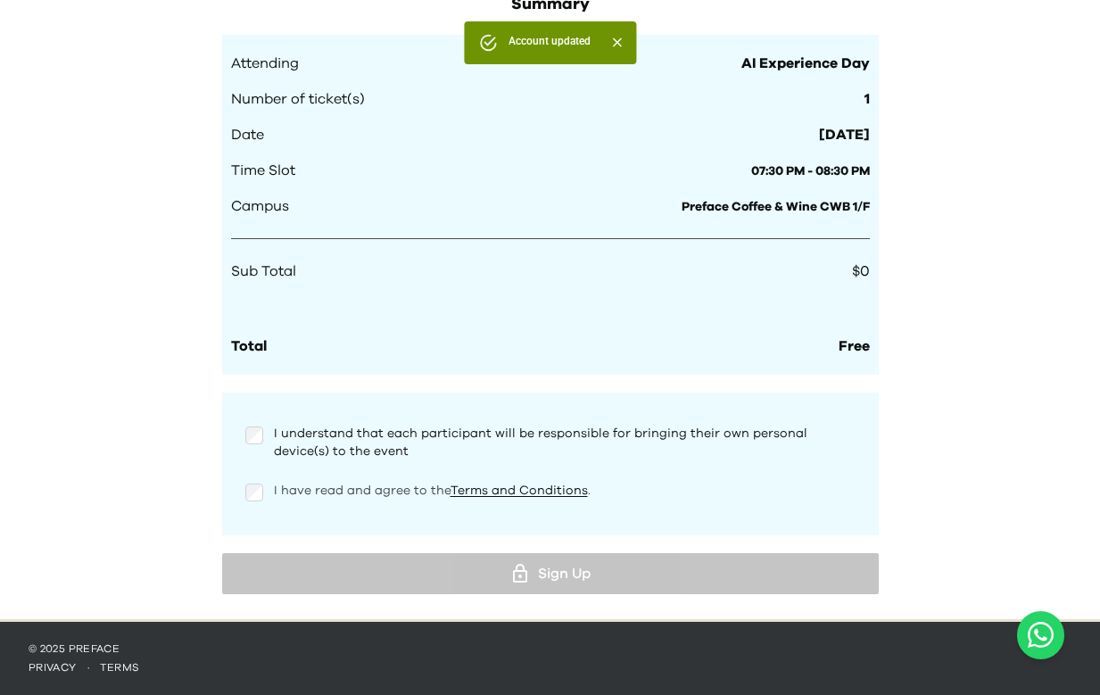
click at [333, 495] on span "I have read and agree to the Terms and Conditions ." at bounding box center [432, 490] width 317 height 12
click at [347, 450] on p "I understand that each participant will be responsible for bringing their own p…" at bounding box center [564, 442] width 581 height 36
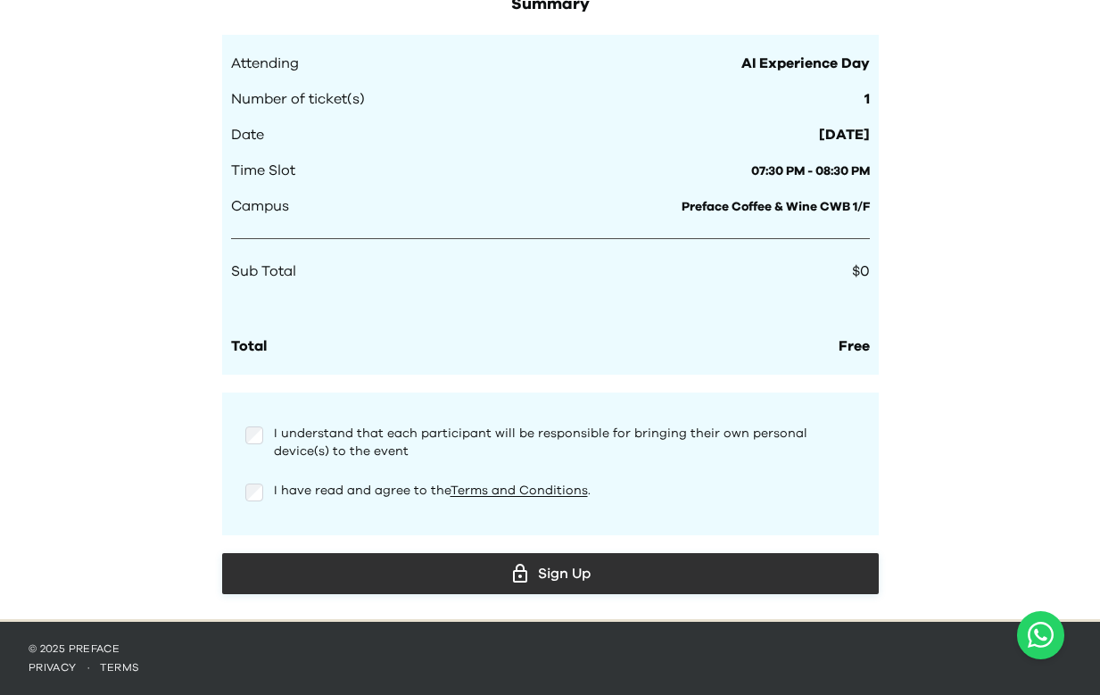
click at [620, 585] on div "Sign Up" at bounding box center [550, 573] width 628 height 27
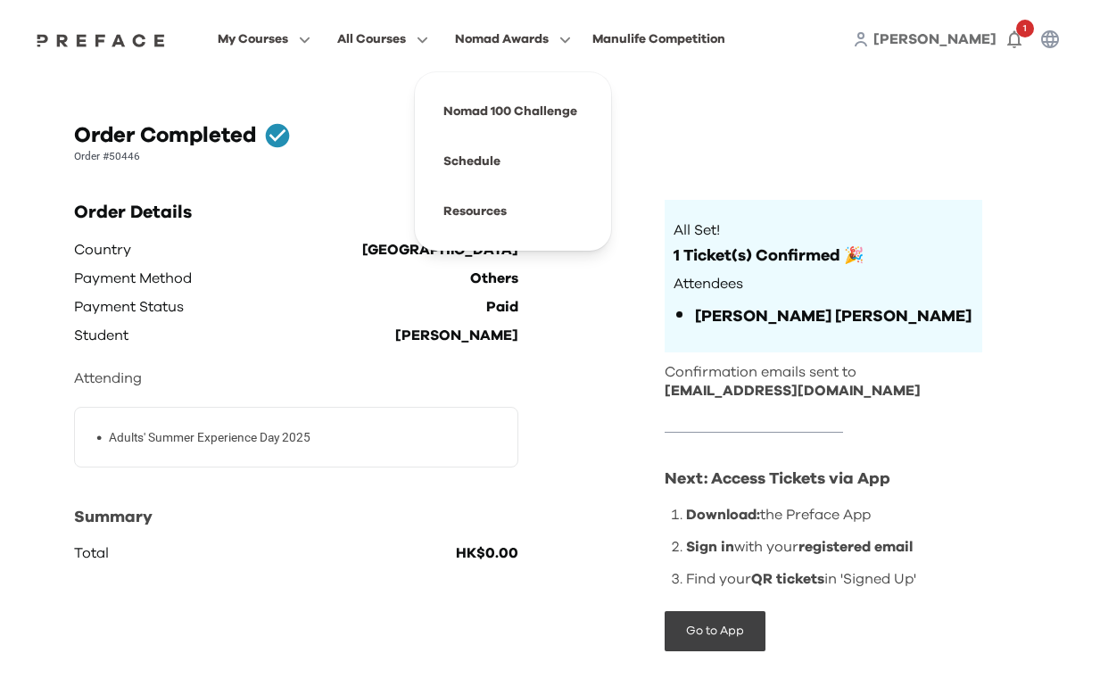
click at [146, 37] on img at bounding box center [100, 40] width 137 height 14
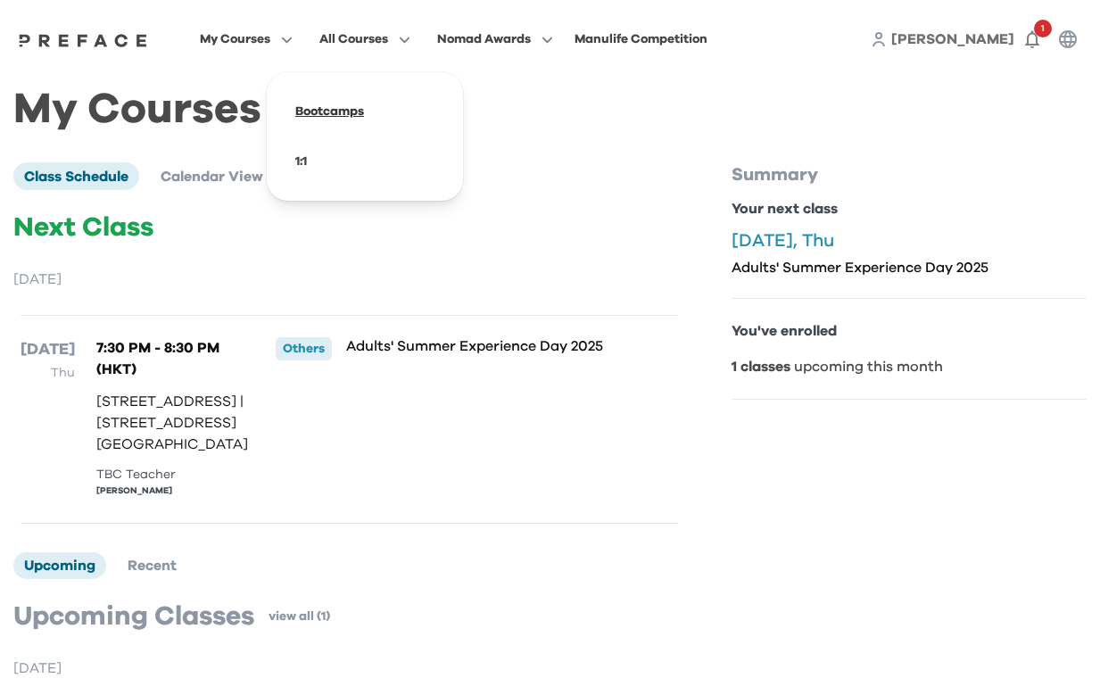
click at [332, 115] on span at bounding box center [365, 111] width 168 height 50
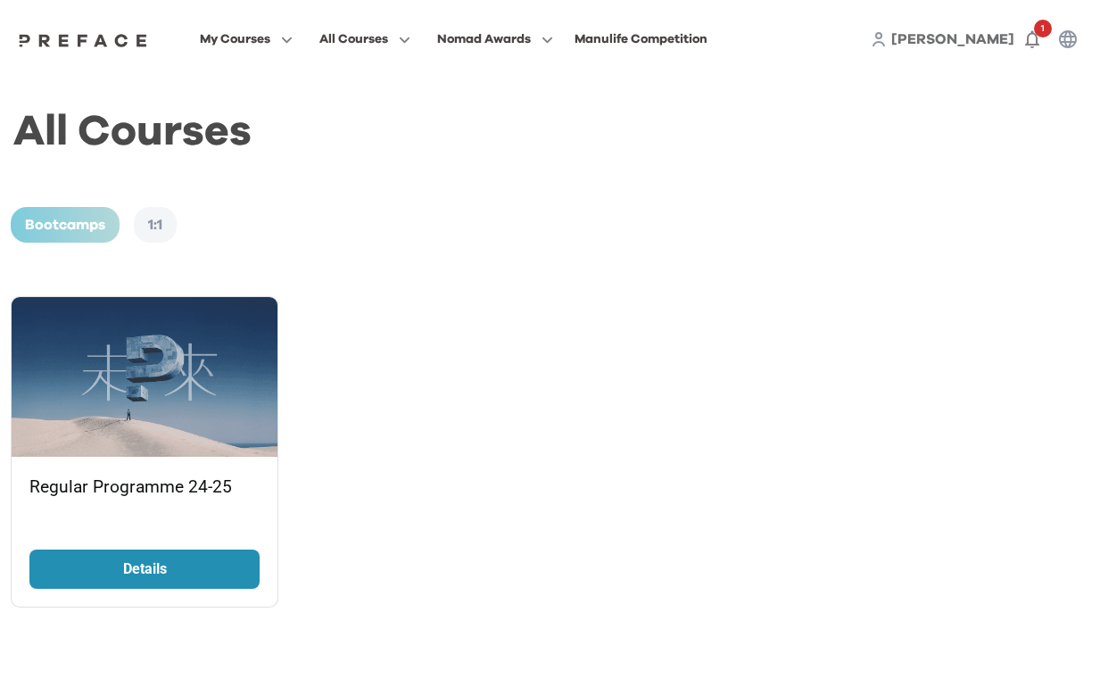
click at [183, 554] on link "Details" at bounding box center [144, 568] width 230 height 39
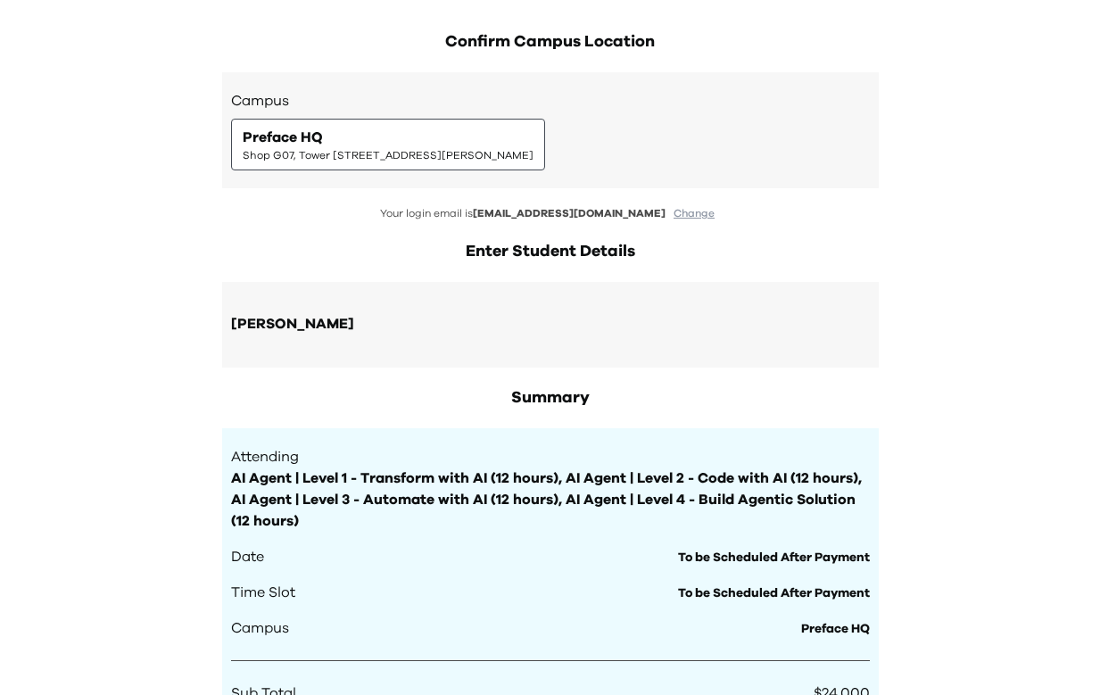
scroll to position [408, 0]
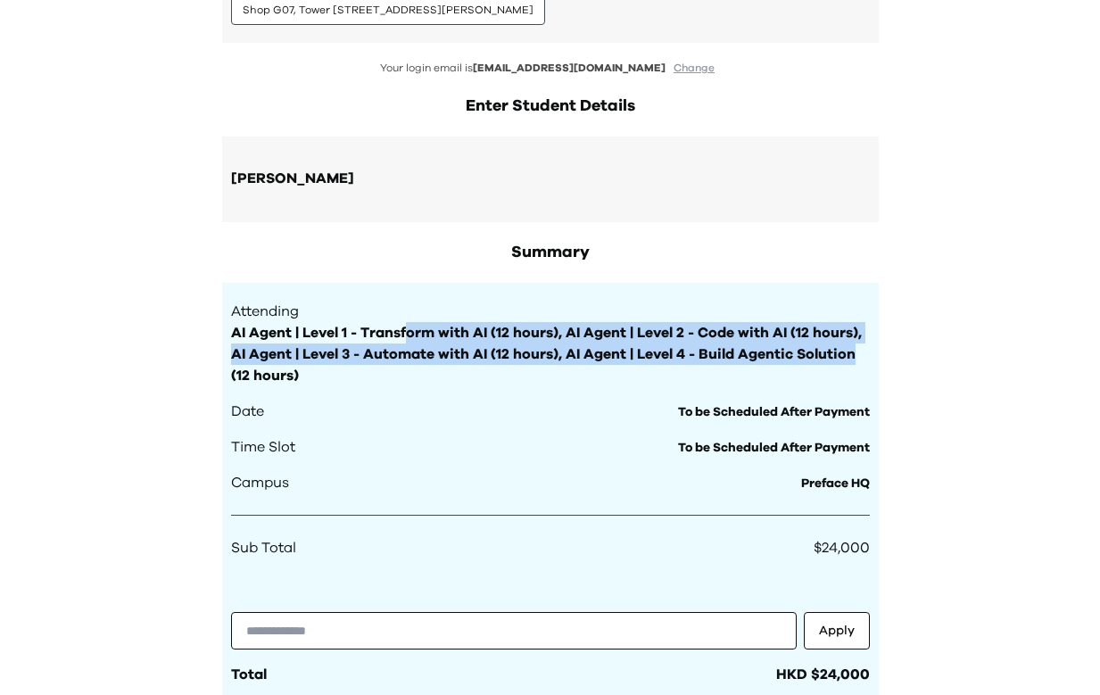
drag, startPoint x: 408, startPoint y: 334, endPoint x: 869, endPoint y: 361, distance: 462.7
click at [869, 361] on div "Attending AI Agent | Level 1 - Transform with AI (12 hours), AI Agent | Level 2…" at bounding box center [550, 493] width 656 height 420
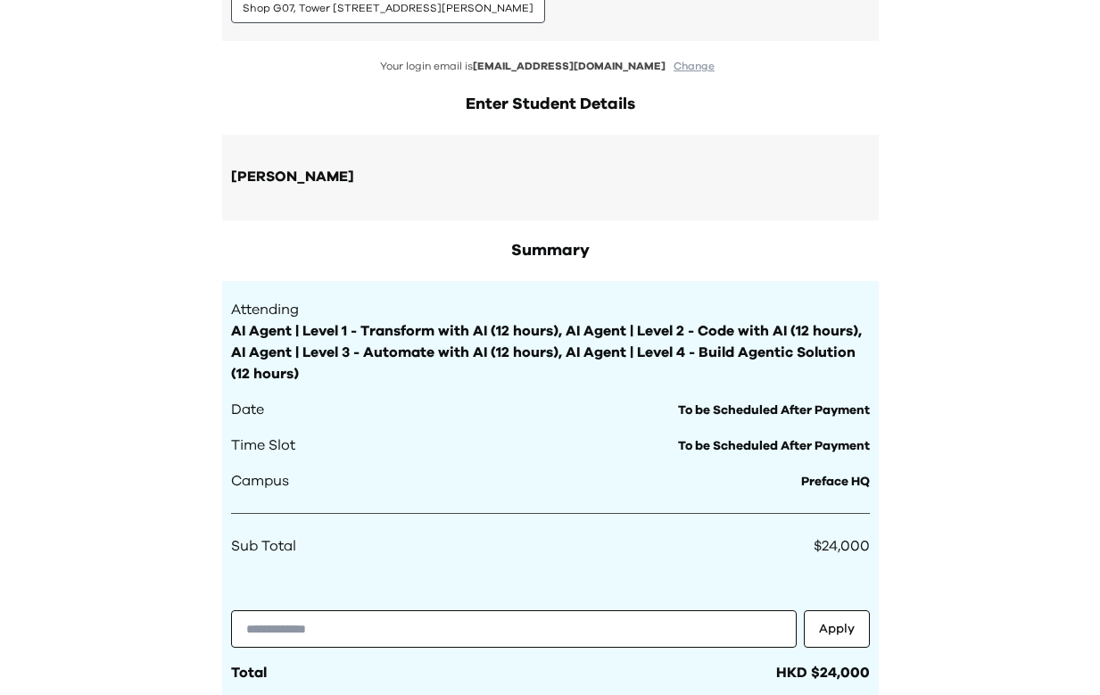
scroll to position [412, 0]
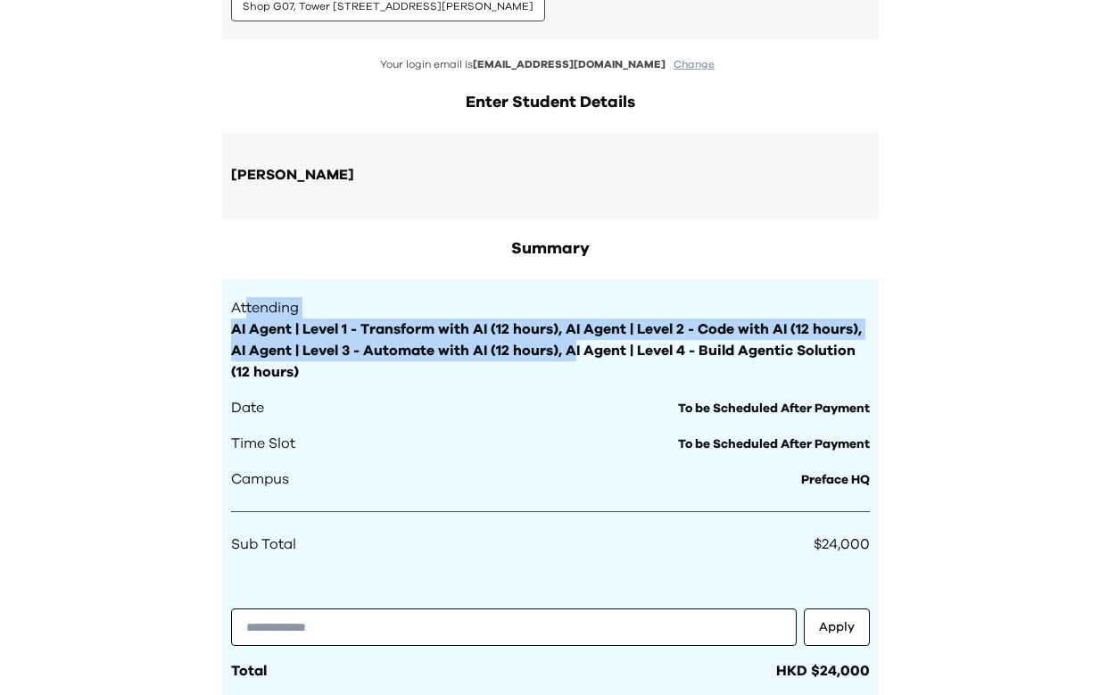
drag, startPoint x: 244, startPoint y: 309, endPoint x: 570, endPoint y: 352, distance: 328.4
click at [572, 351] on div "Attending AI Agent | Level 1 - Transform with AI (12 hours), AI Agent | Level 2…" at bounding box center [550, 340] width 638 height 86
click at [570, 352] on span "AI Agent | Level 1 - Transform with AI (12 hours), AI Agent | Level 2 - Code wi…" at bounding box center [550, 350] width 638 height 64
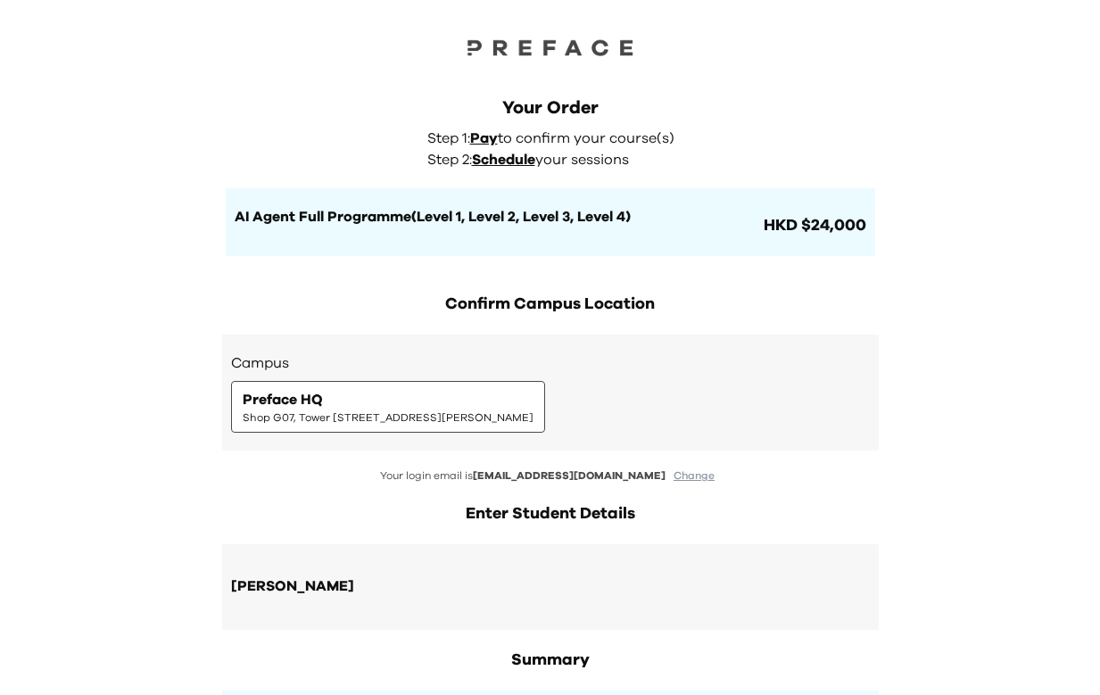
scroll to position [0, 0]
click at [512, 166] on span "Schedule" at bounding box center [503, 160] width 63 height 14
click at [535, 161] on span "Schedule" at bounding box center [503, 160] width 63 height 14
